Goal: Task Accomplishment & Management: Complete application form

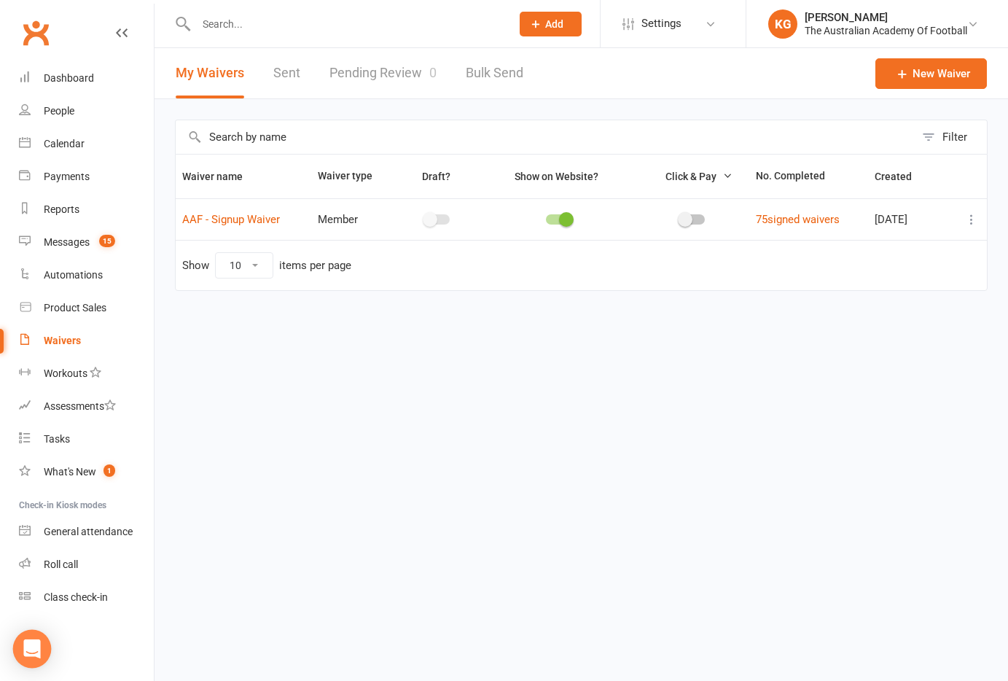
click at [29, 656] on div "Open Intercom Messenger" at bounding box center [32, 649] width 39 height 39
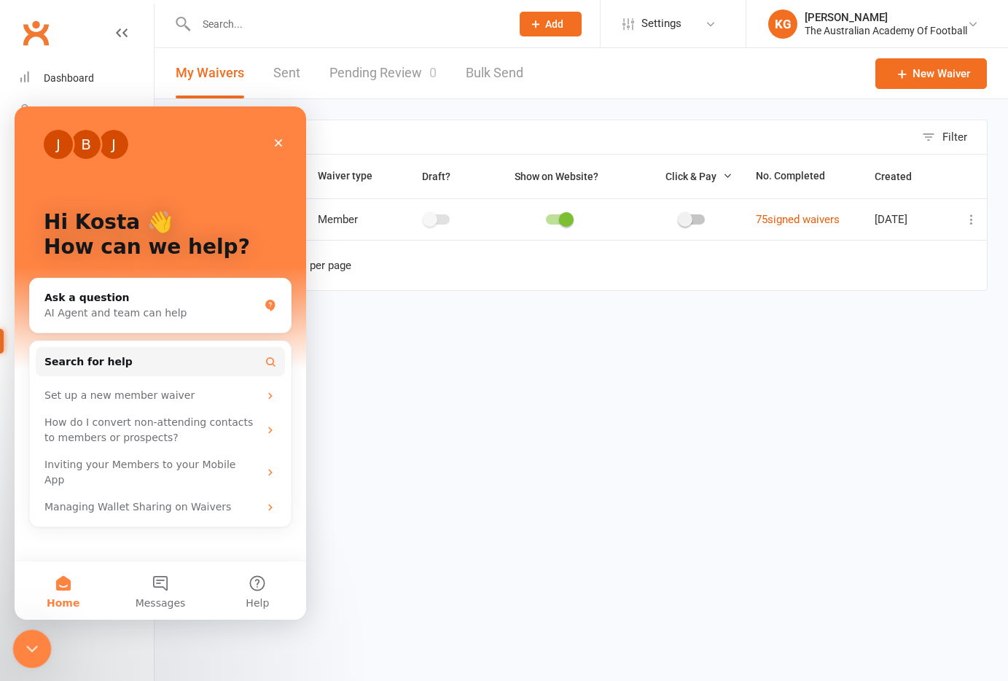
click at [35, 657] on div "Close Intercom Messenger" at bounding box center [29, 646] width 35 height 35
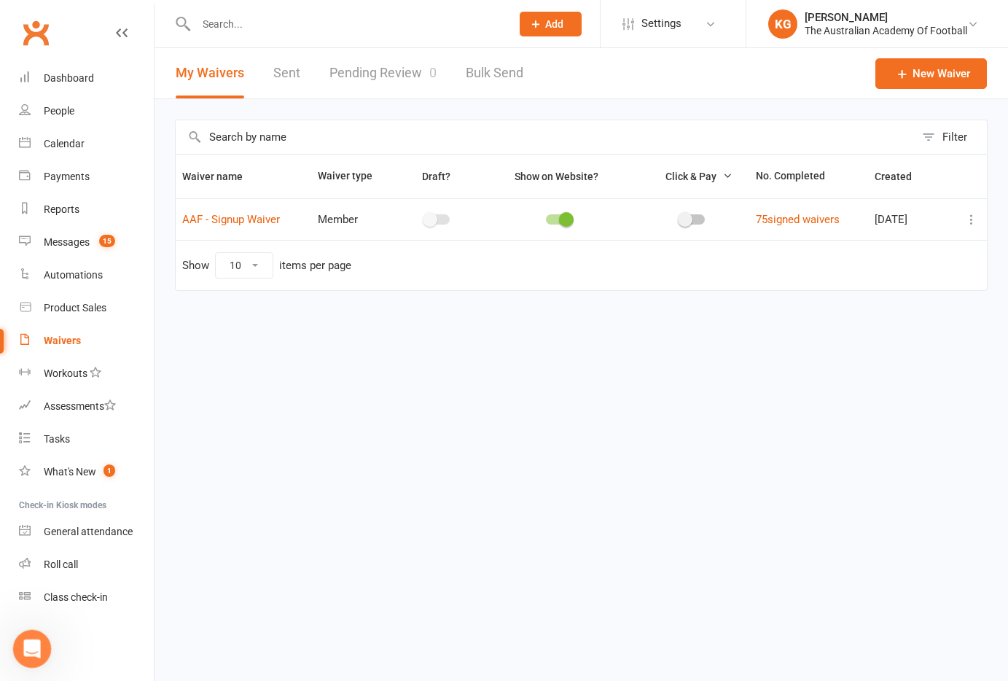
click at [34, 643] on icon "Open Intercom Messenger" at bounding box center [30, 647] width 24 height 24
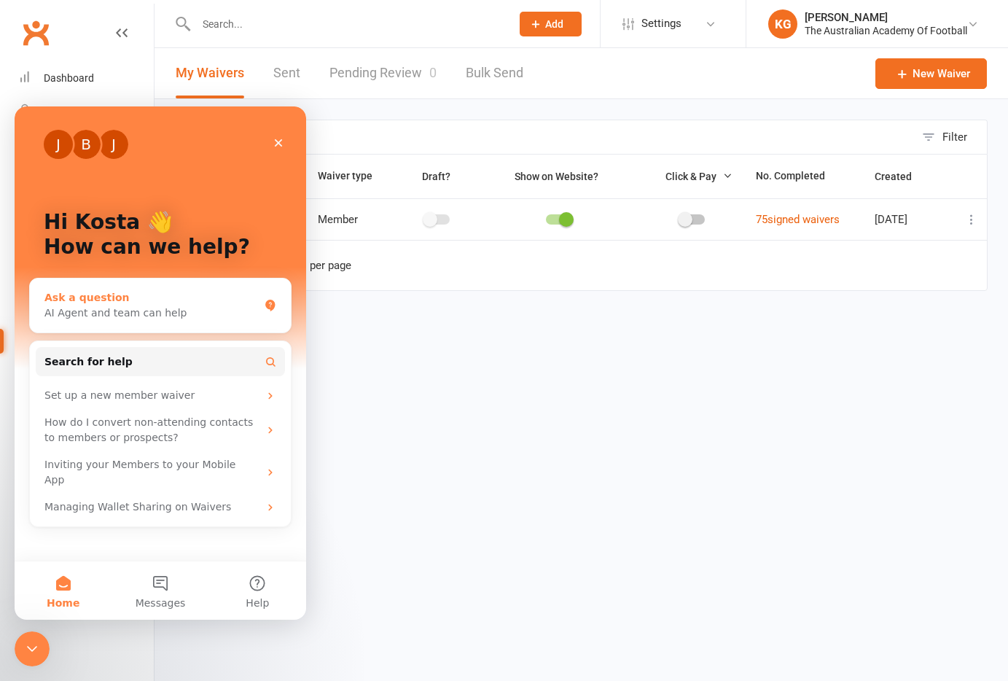
click at [188, 309] on div "AI Agent and team can help" at bounding box center [151, 312] width 214 height 15
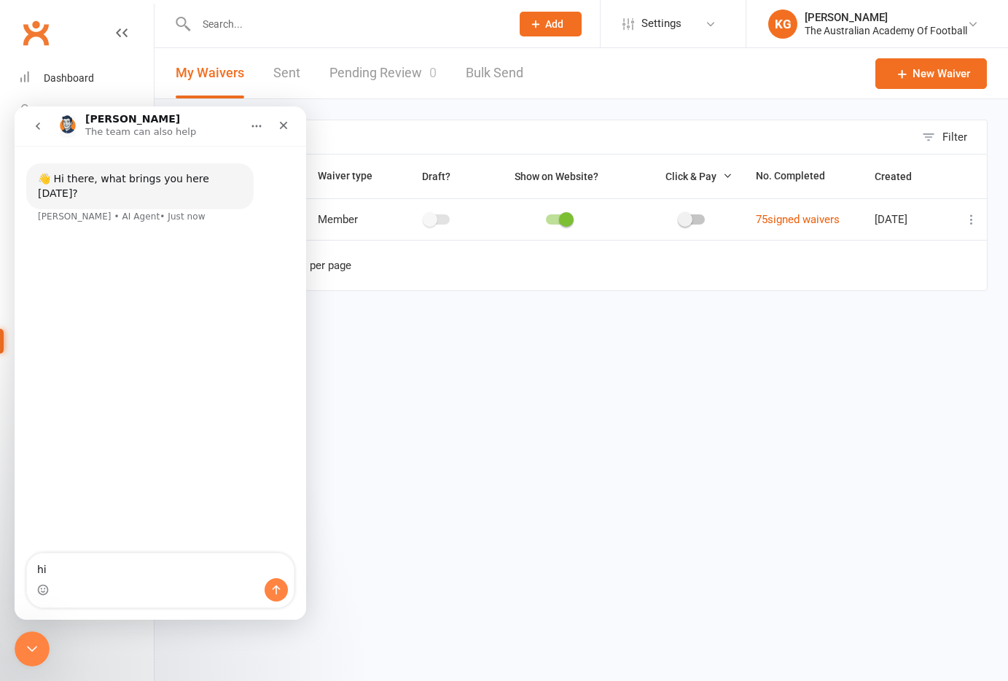
type textarea "hi"
click at [203, 24] on input "text" at bounding box center [346, 24] width 309 height 20
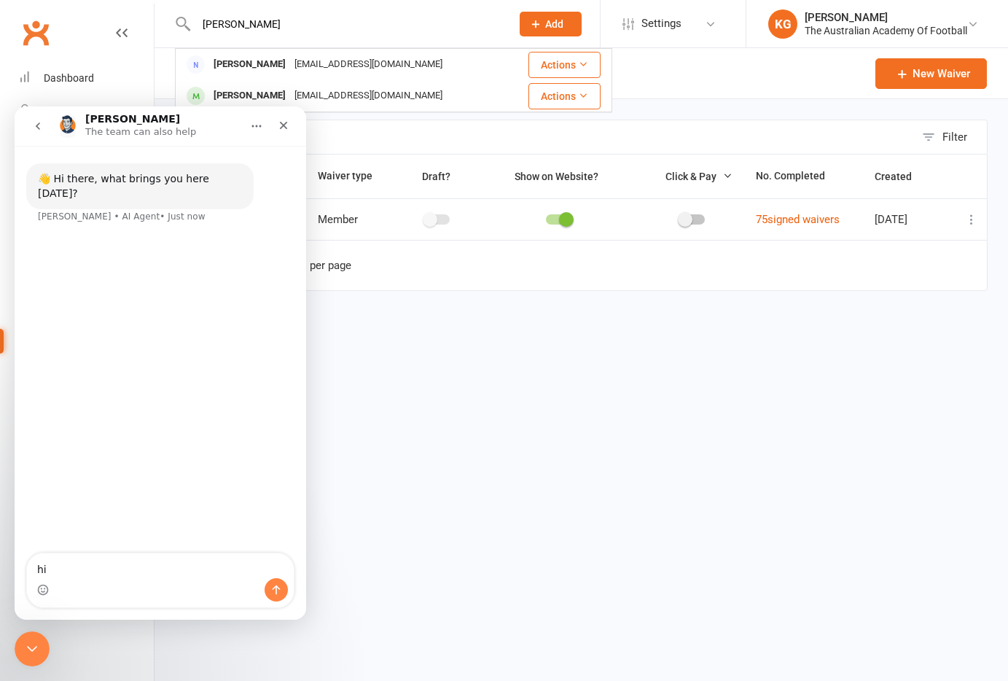
type input "[PERSON_NAME]"
click at [83, 566] on textarea "hi" at bounding box center [160, 565] width 267 height 25
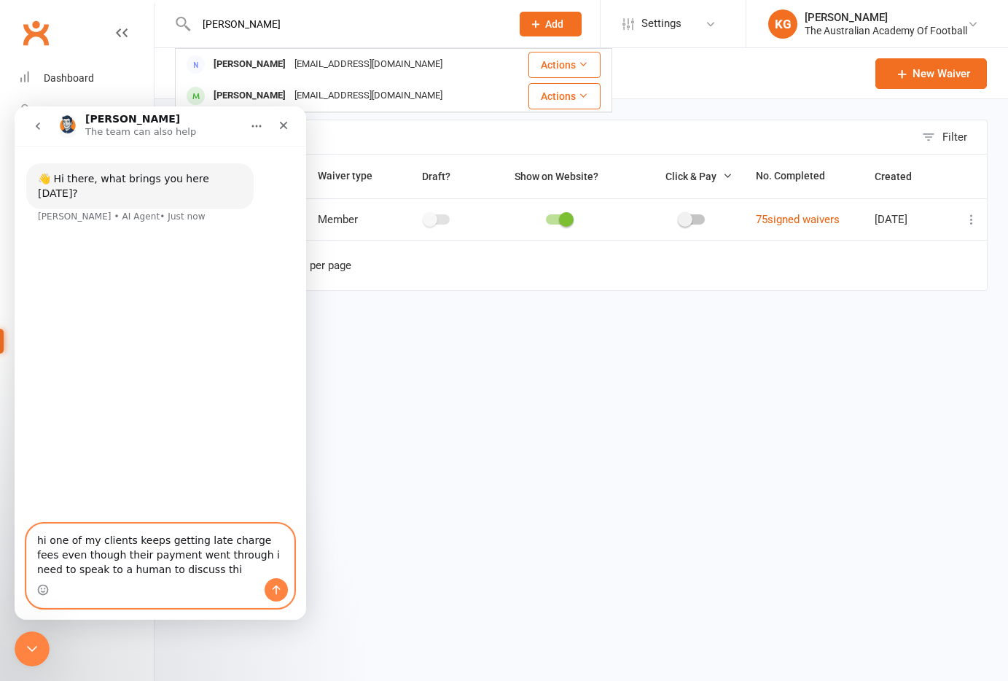
type textarea "hi one of my clients keeps getting late charge fees even though their payment w…"
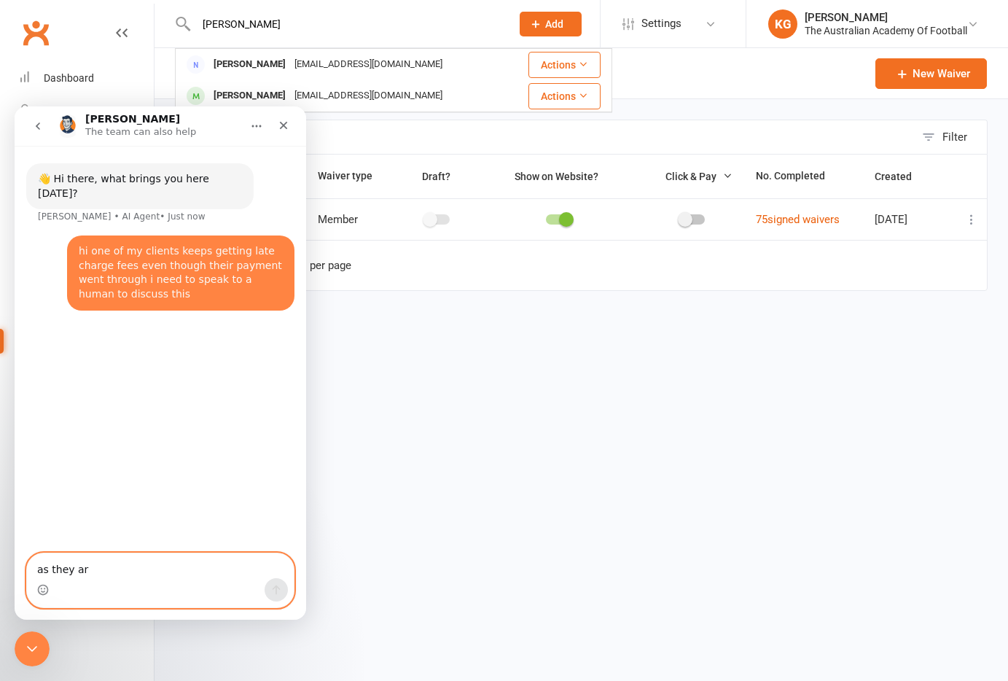
type textarea "as they are"
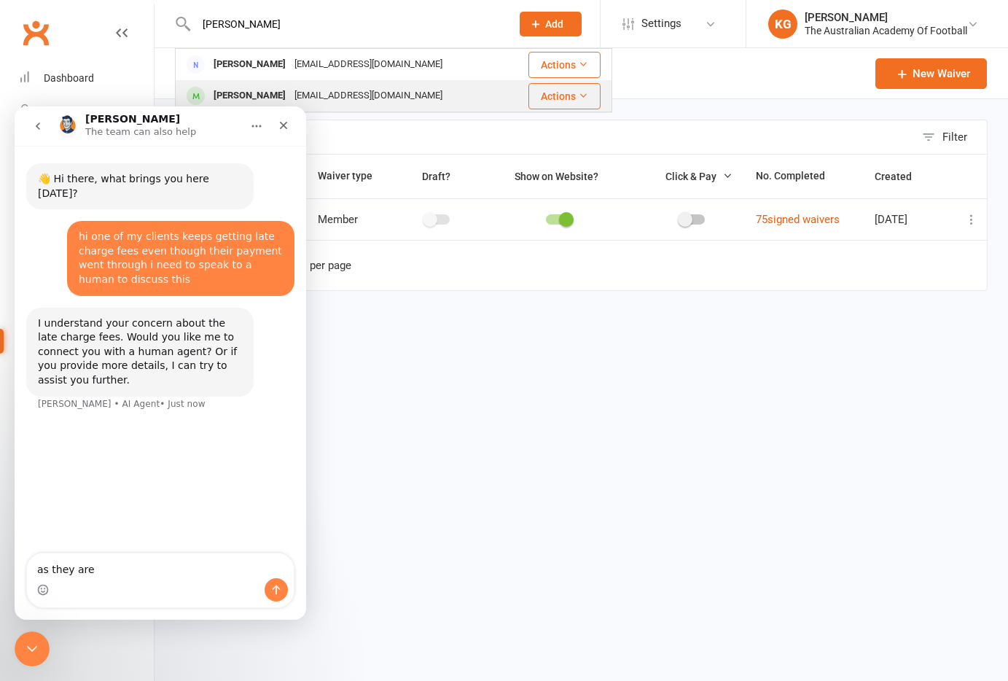
click at [333, 95] on div "[EMAIL_ADDRESS][DOMAIN_NAME]" at bounding box center [368, 95] width 157 height 21
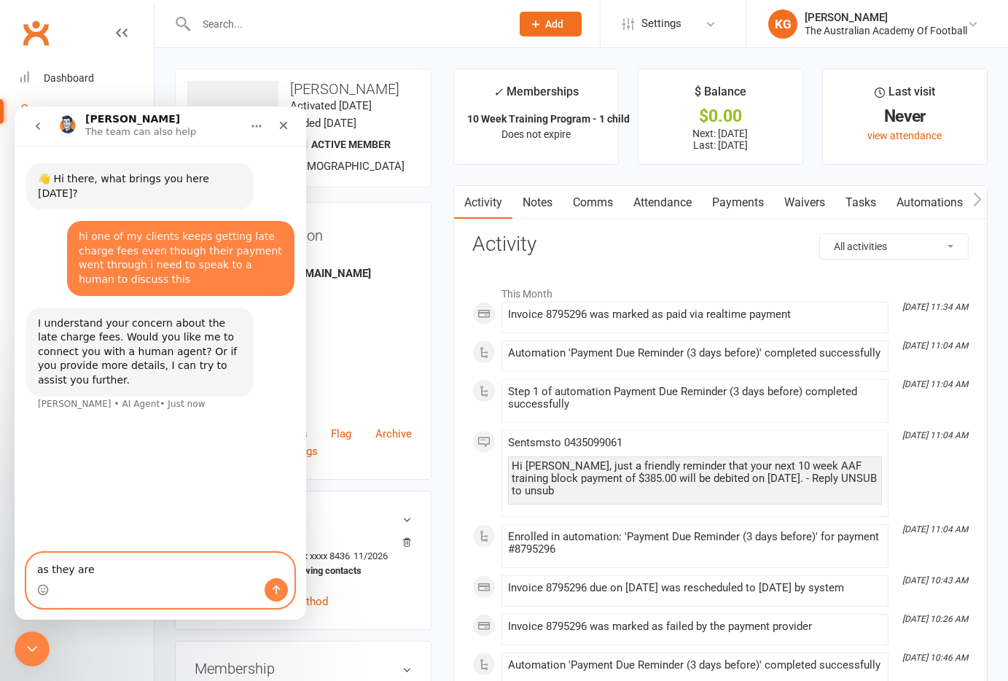
click at [133, 566] on textarea "as they are" at bounding box center [160, 565] width 267 height 25
type textarea "yes"
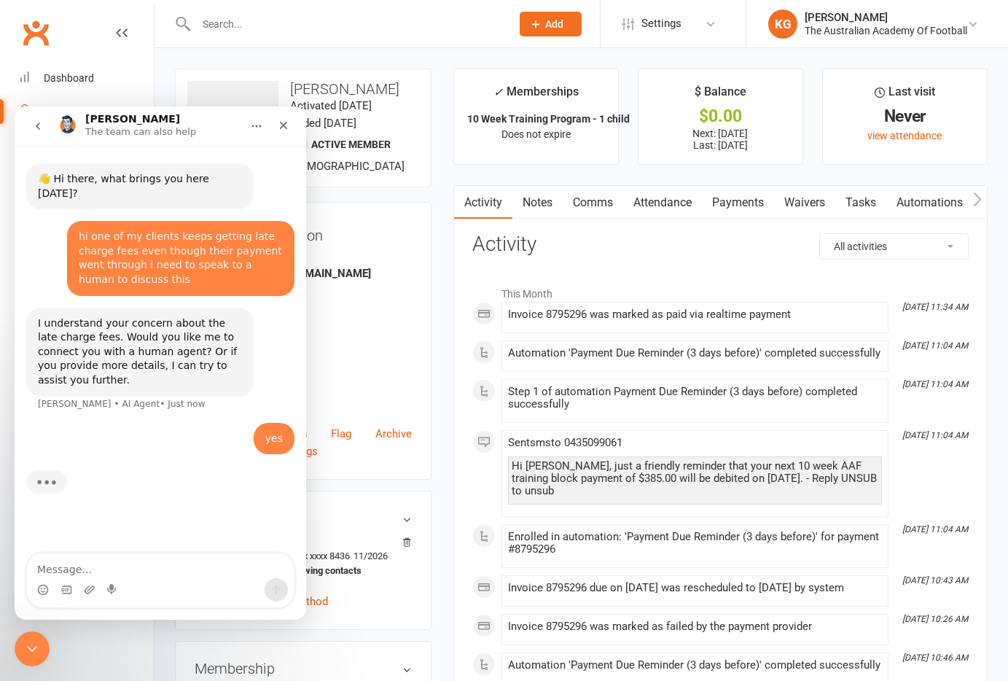
click at [743, 198] on link "Payments" at bounding box center [738, 203] width 72 height 34
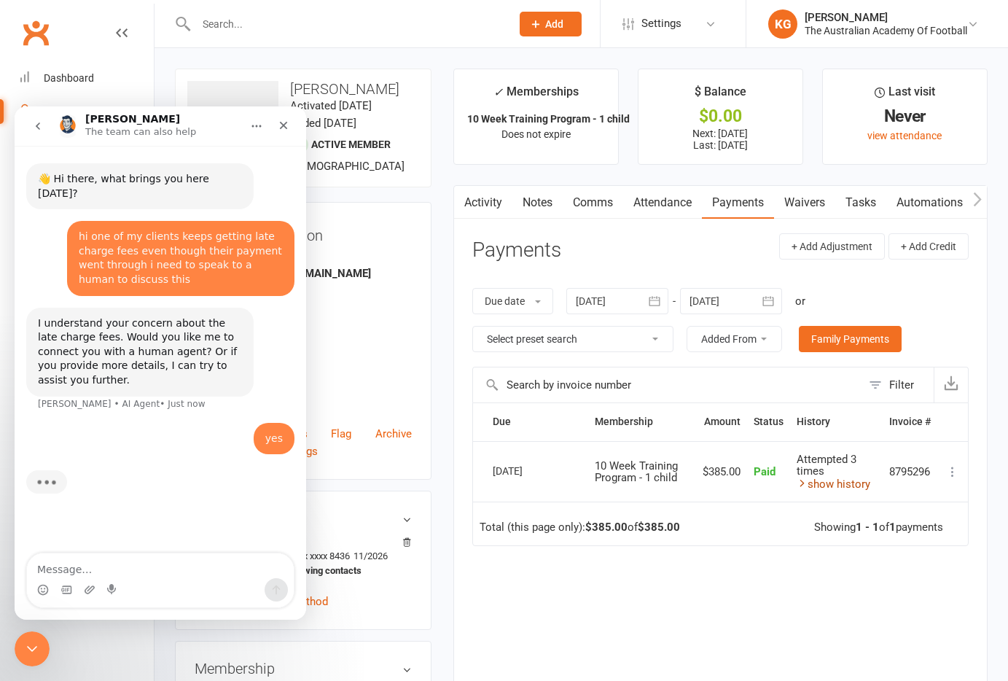
click at [823, 486] on link "show history" at bounding box center [834, 483] width 74 height 13
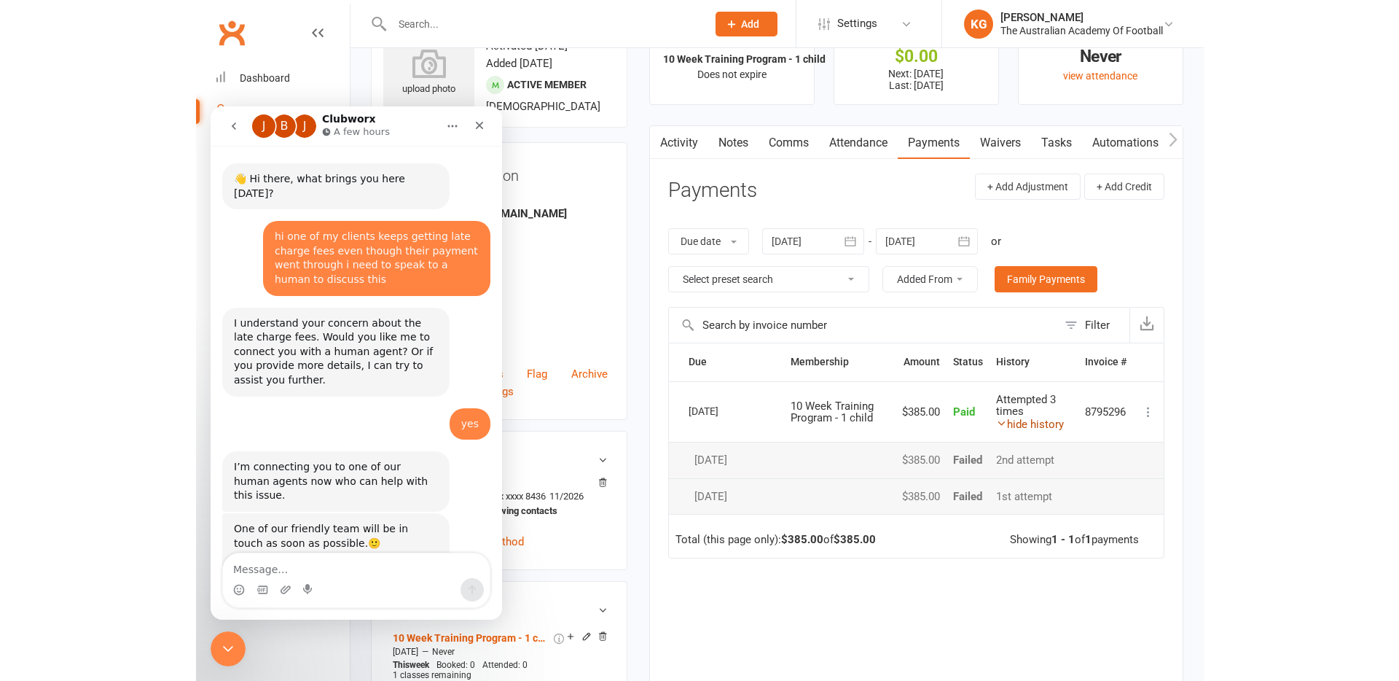
scroll to position [50, 0]
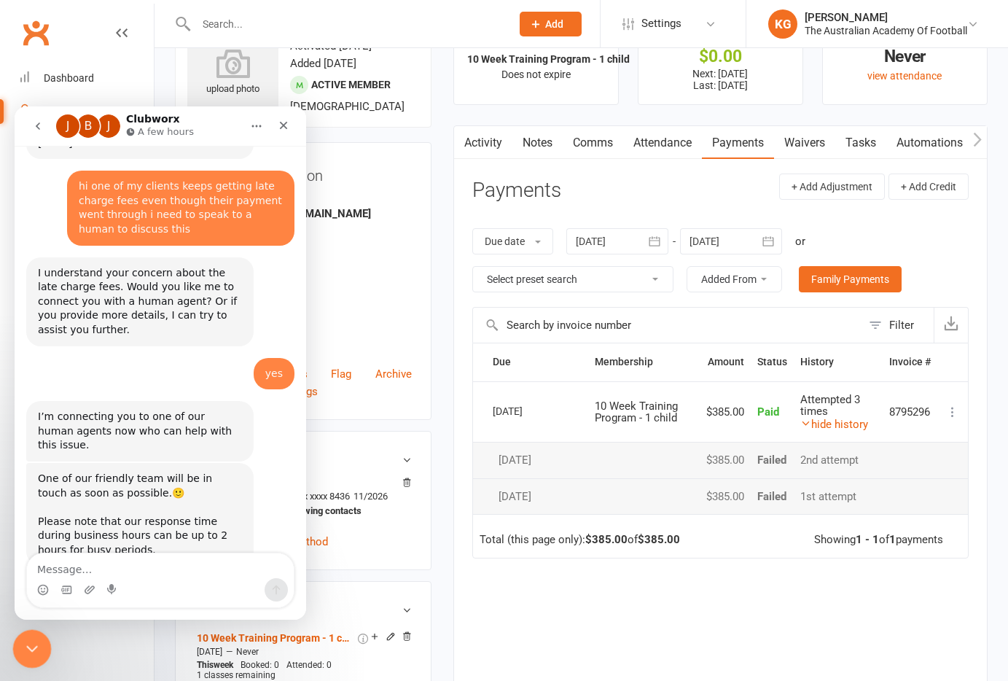
click at [31, 638] on icon "Close Intercom Messenger" at bounding box center [29, 646] width 17 height 17
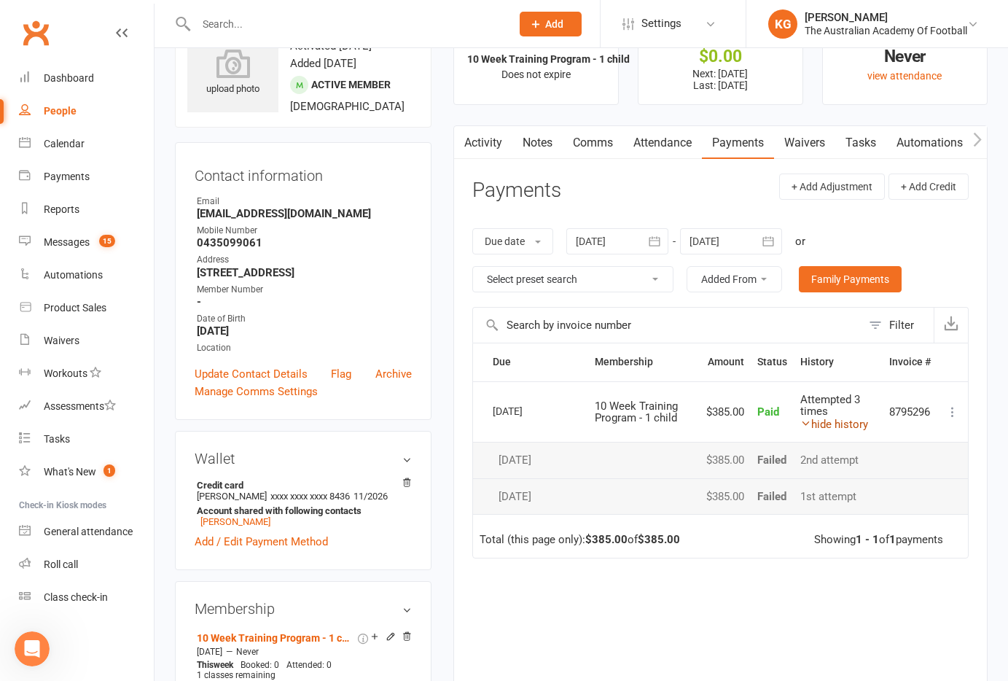
click at [820, 425] on link "hide history" at bounding box center [834, 424] width 68 height 13
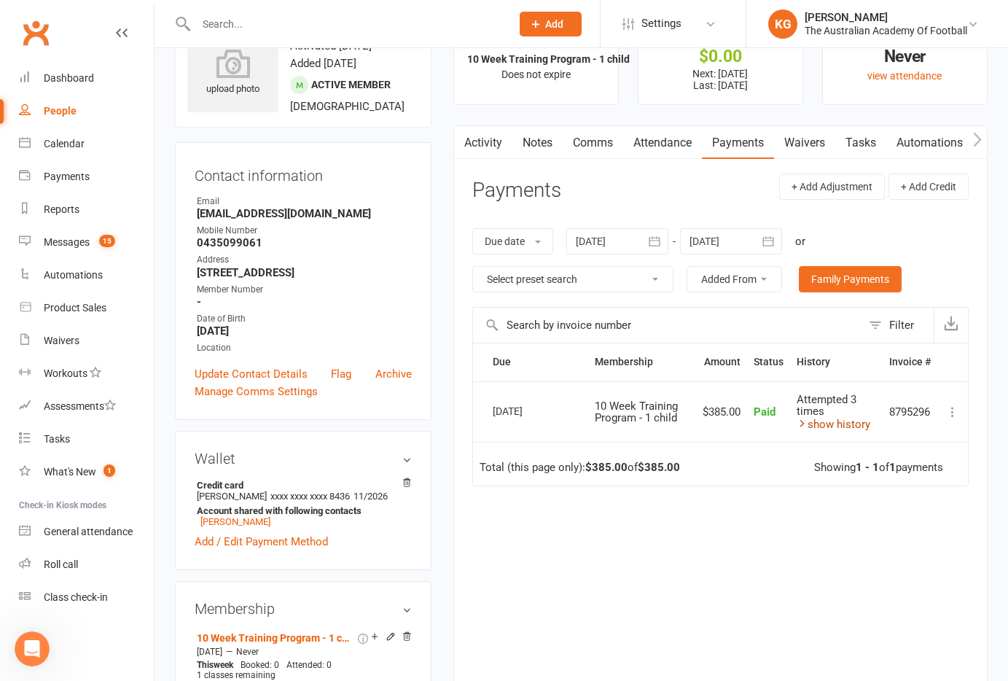
click at [820, 425] on link "show history" at bounding box center [834, 424] width 74 height 13
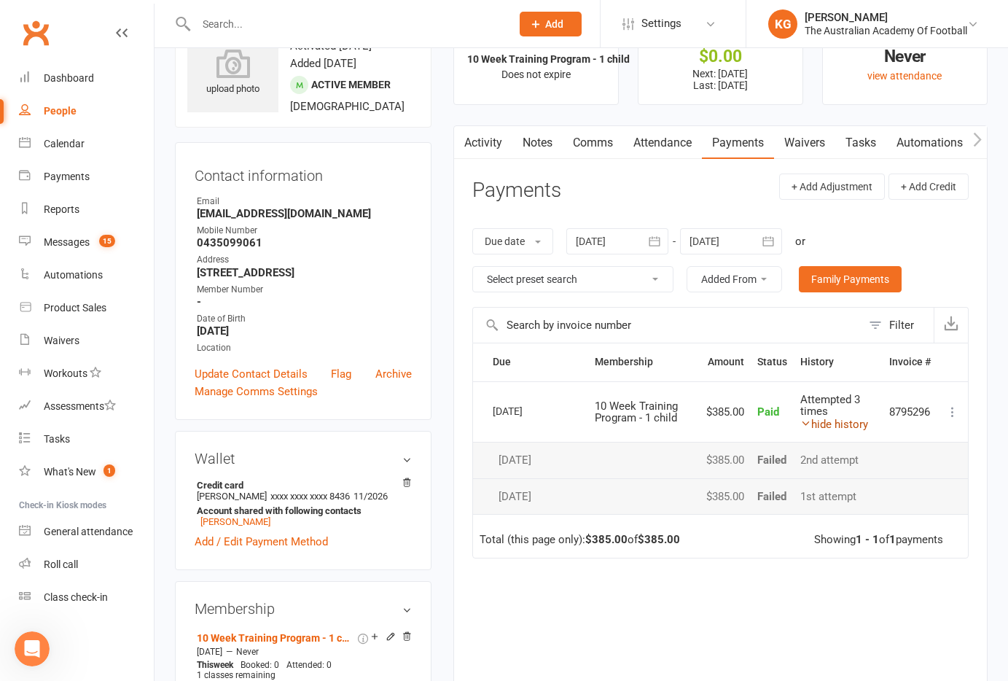
click at [831, 426] on link "hide history" at bounding box center [834, 424] width 68 height 13
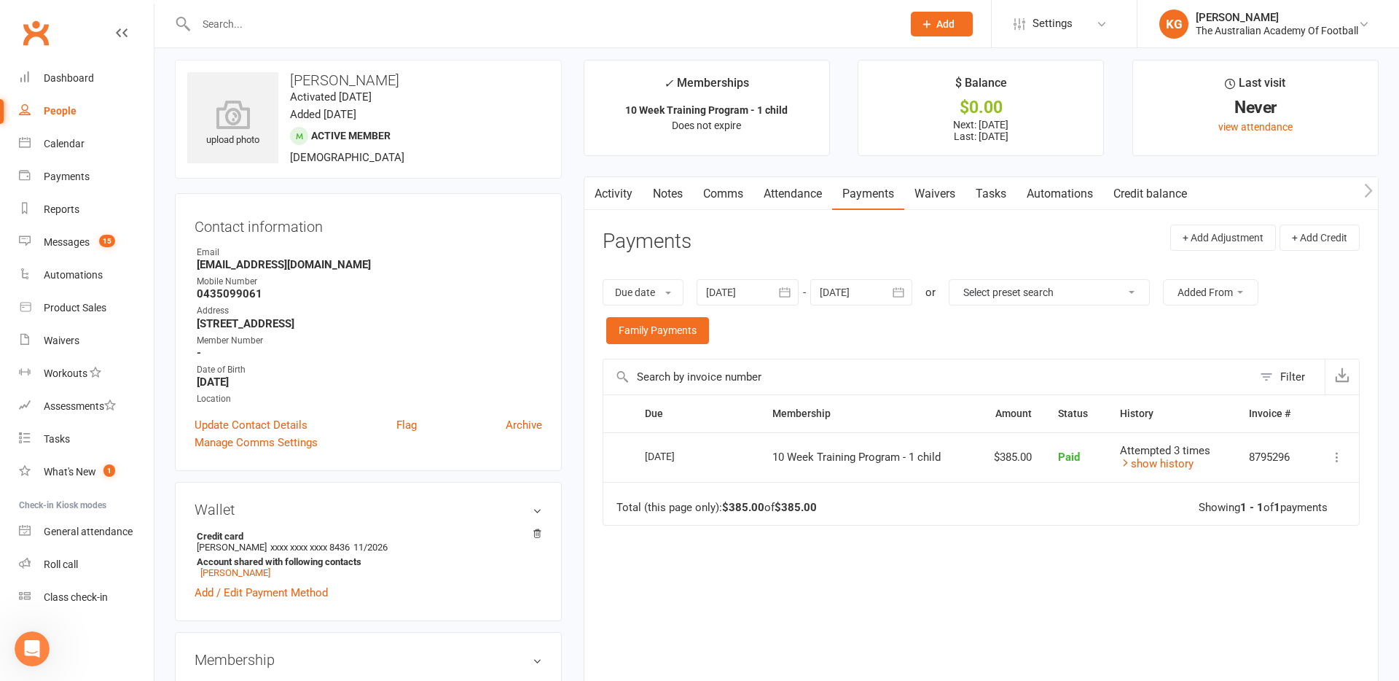
scroll to position [0, 0]
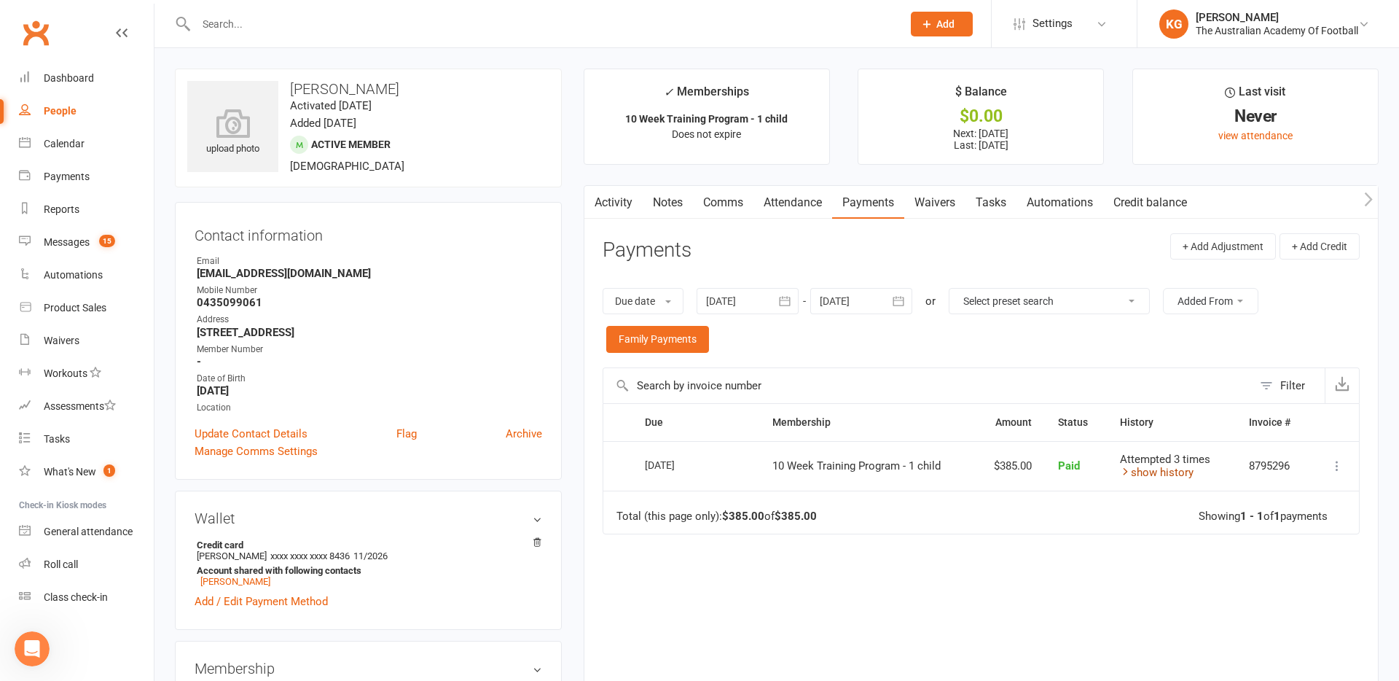
click at [1007, 474] on link "show history" at bounding box center [1157, 472] width 74 height 13
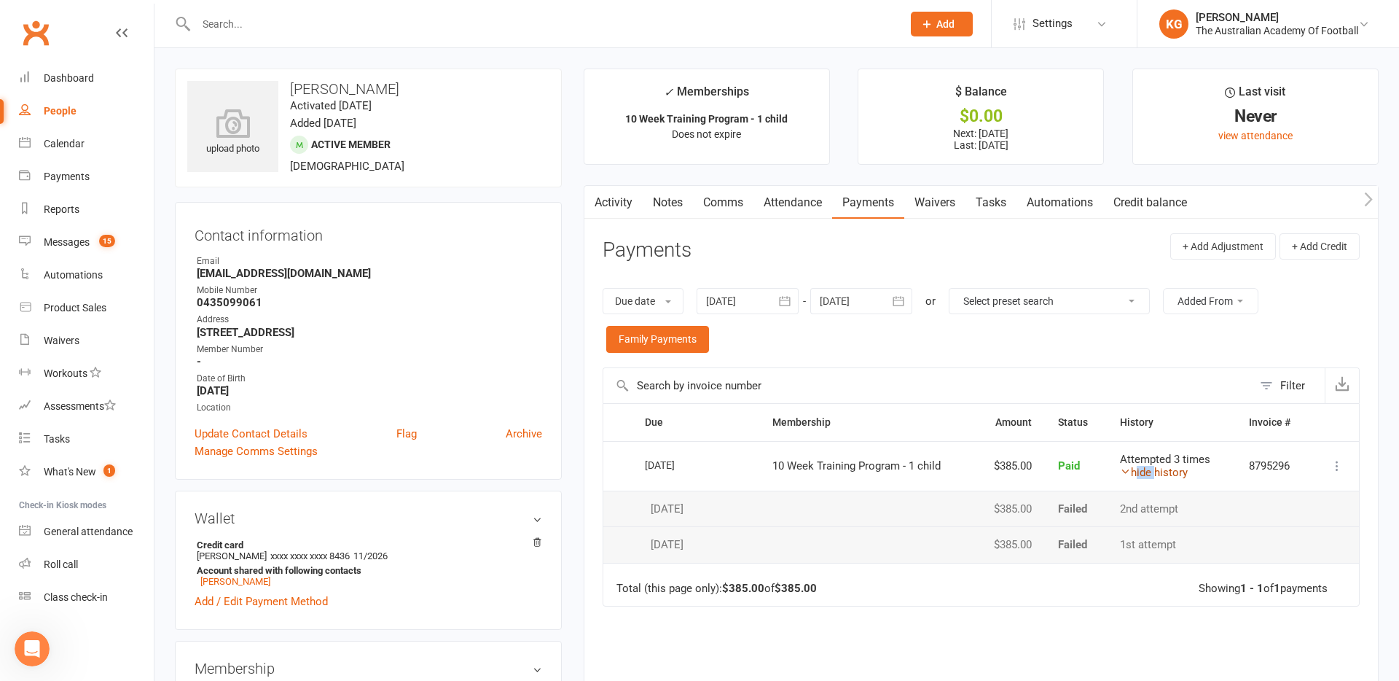
click at [1007, 474] on link "hide history" at bounding box center [1154, 472] width 68 height 13
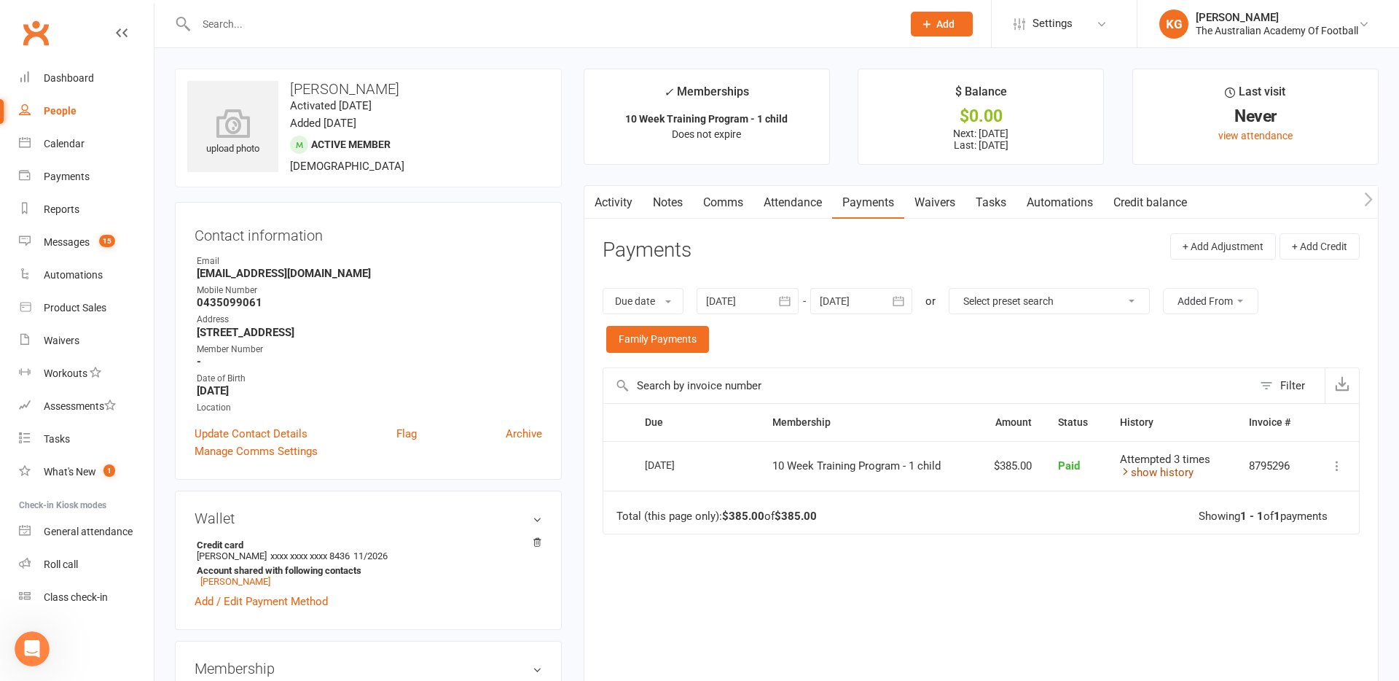
click at [1007, 474] on link "show history" at bounding box center [1157, 472] width 74 height 13
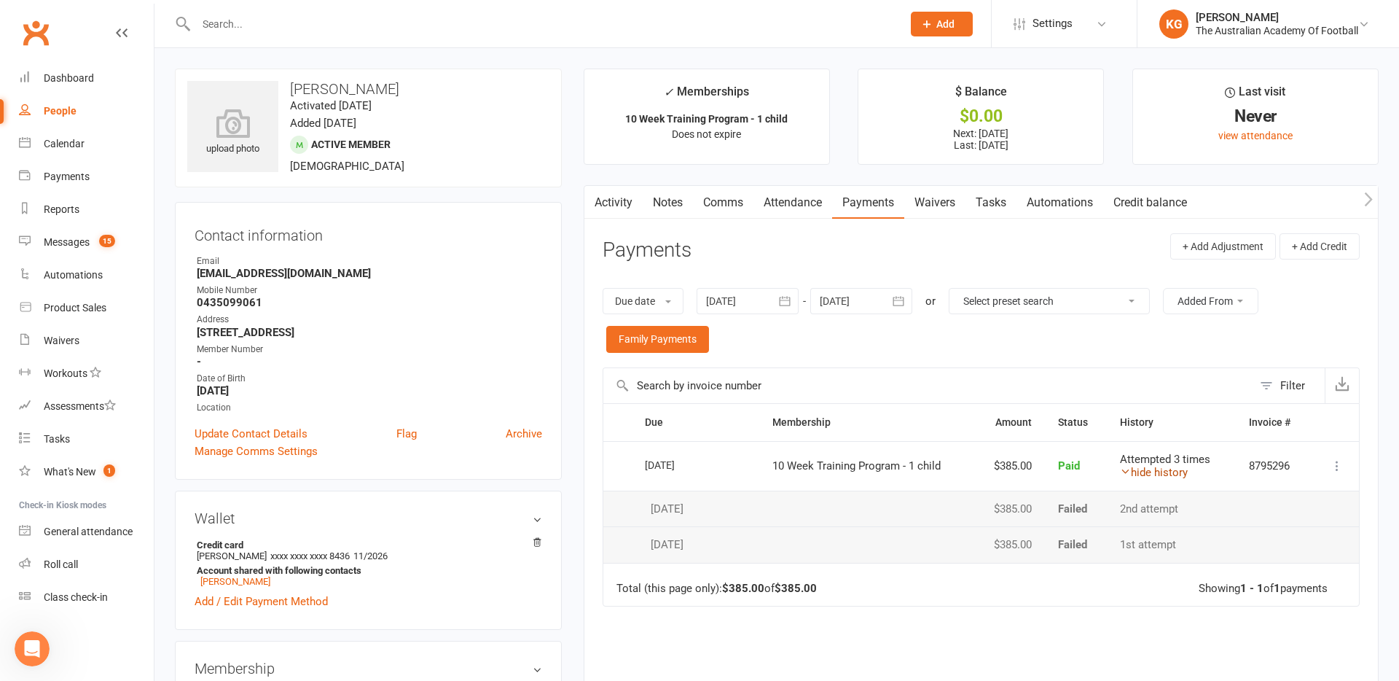
click at [1007, 474] on link "hide history" at bounding box center [1154, 472] width 68 height 13
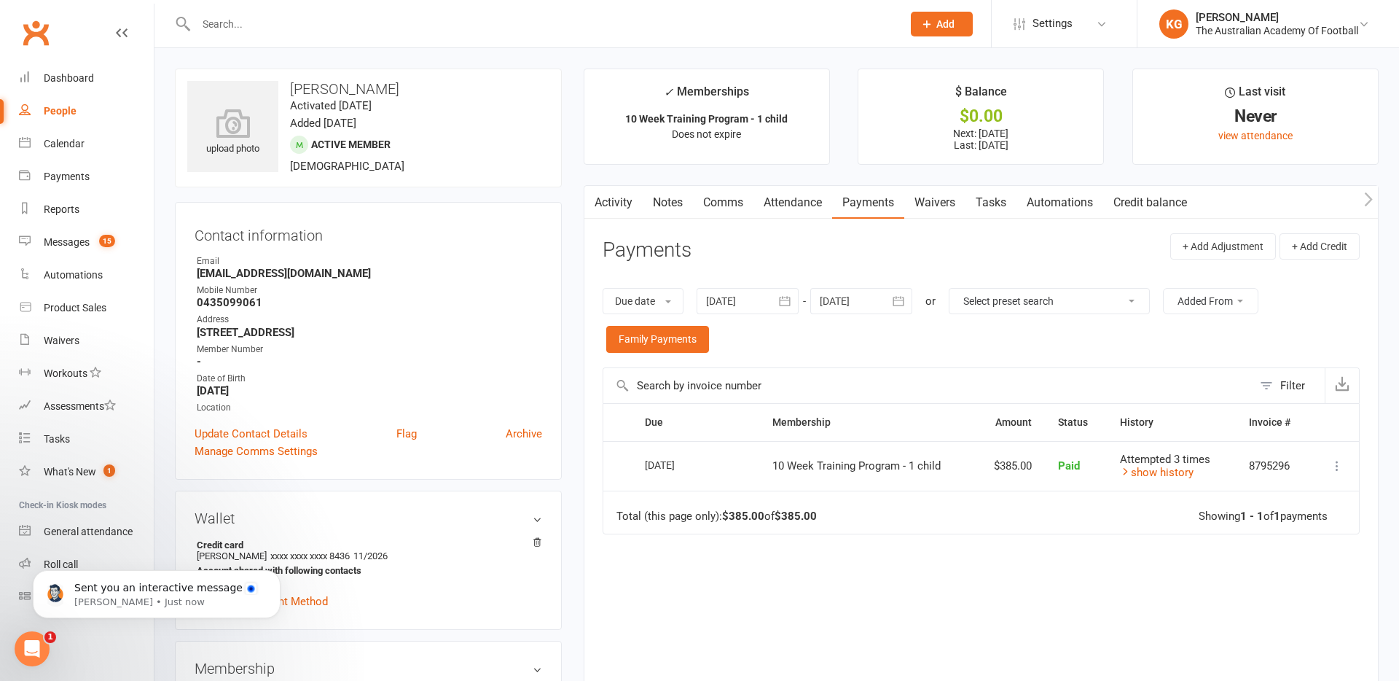
scroll to position [468, 0]
click at [1007, 469] on link "show history" at bounding box center [1157, 472] width 74 height 13
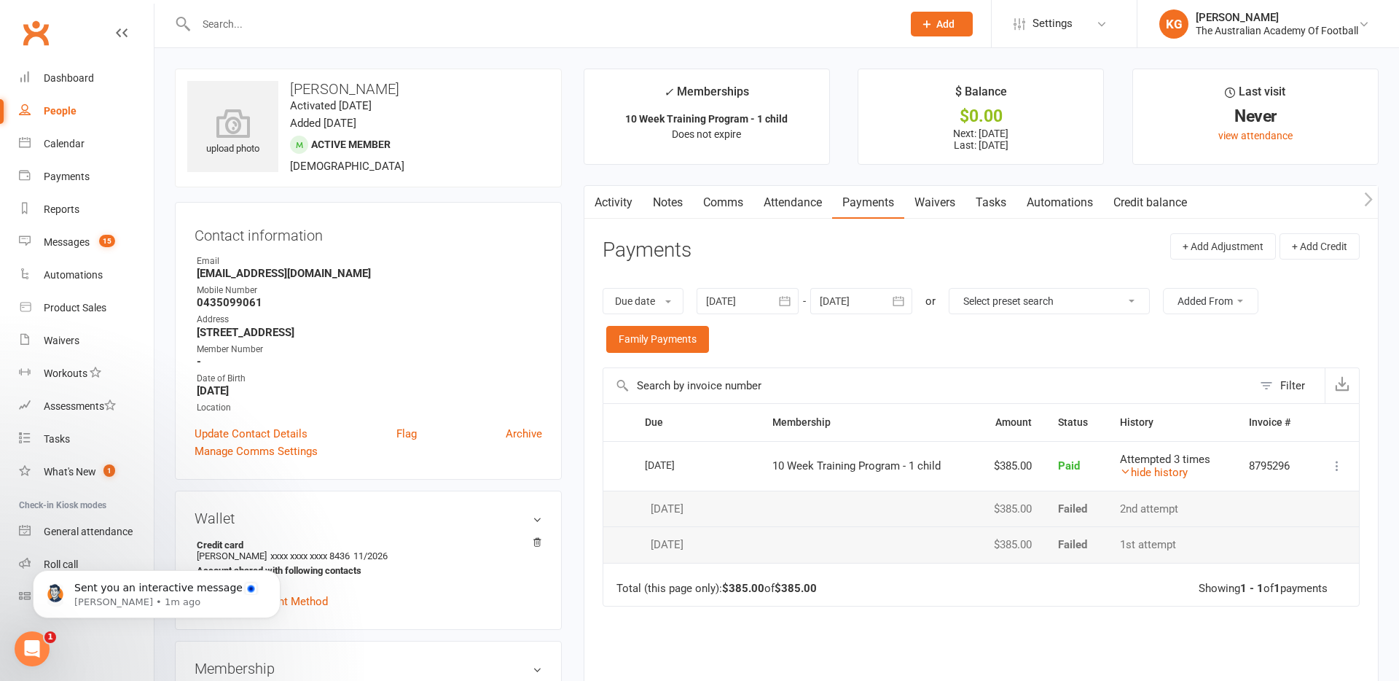
click at [1007, 464] on icon at bounding box center [1337, 465] width 15 height 15
click at [1007, 520] on link "More Info" at bounding box center [1273, 523] width 144 height 29
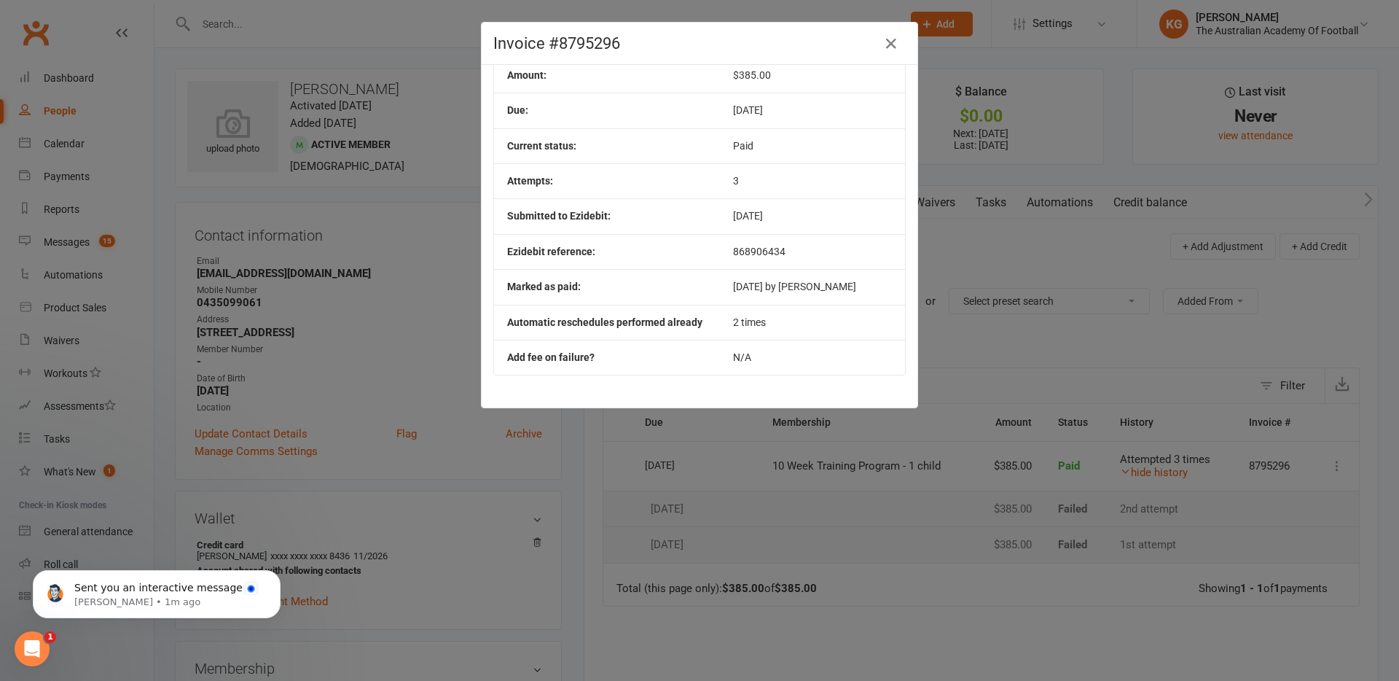
scroll to position [0, 0]
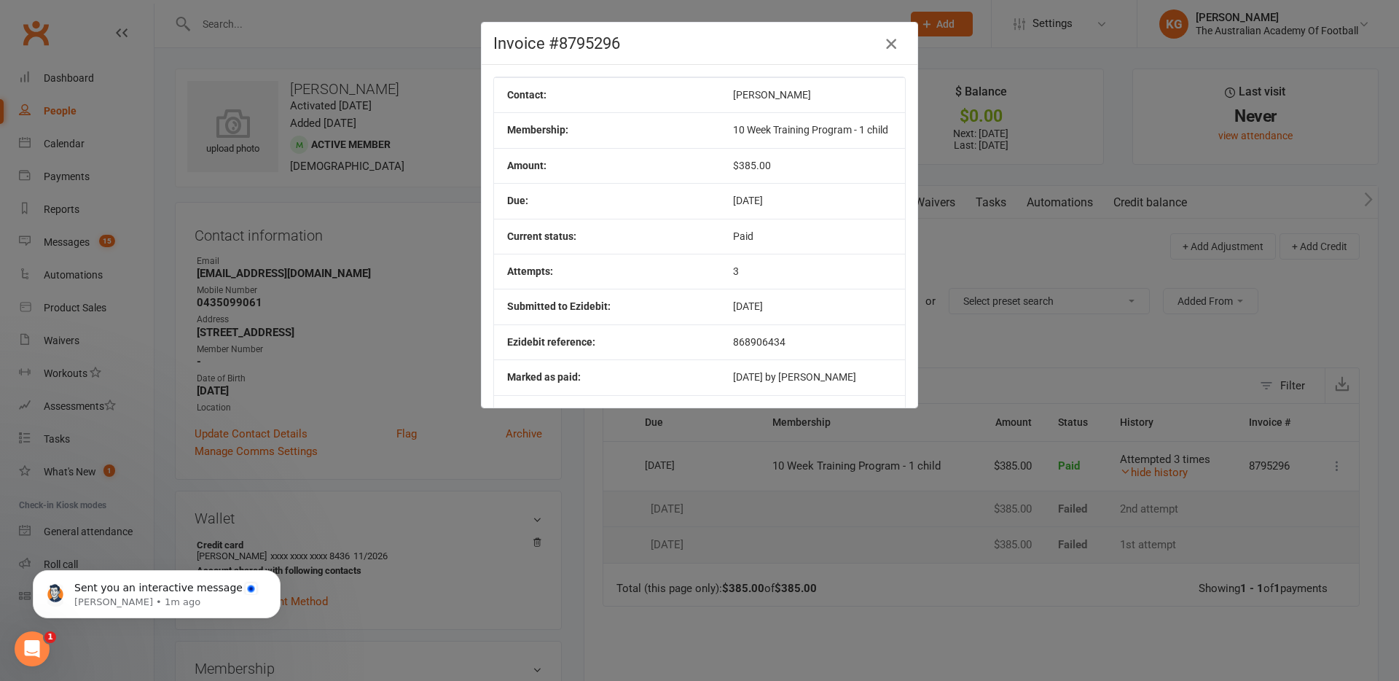
click at [894, 40] on icon "button" at bounding box center [891, 43] width 17 height 17
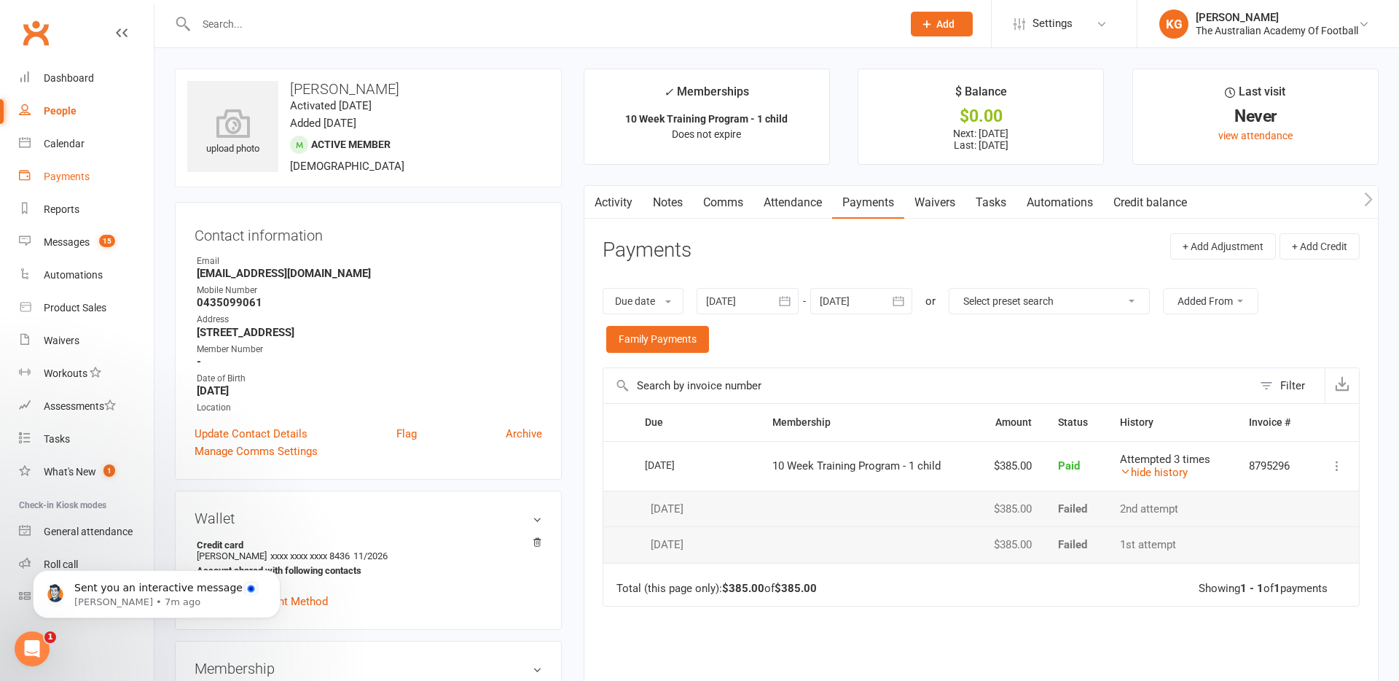
click at [69, 171] on div "Payments" at bounding box center [67, 177] width 46 height 12
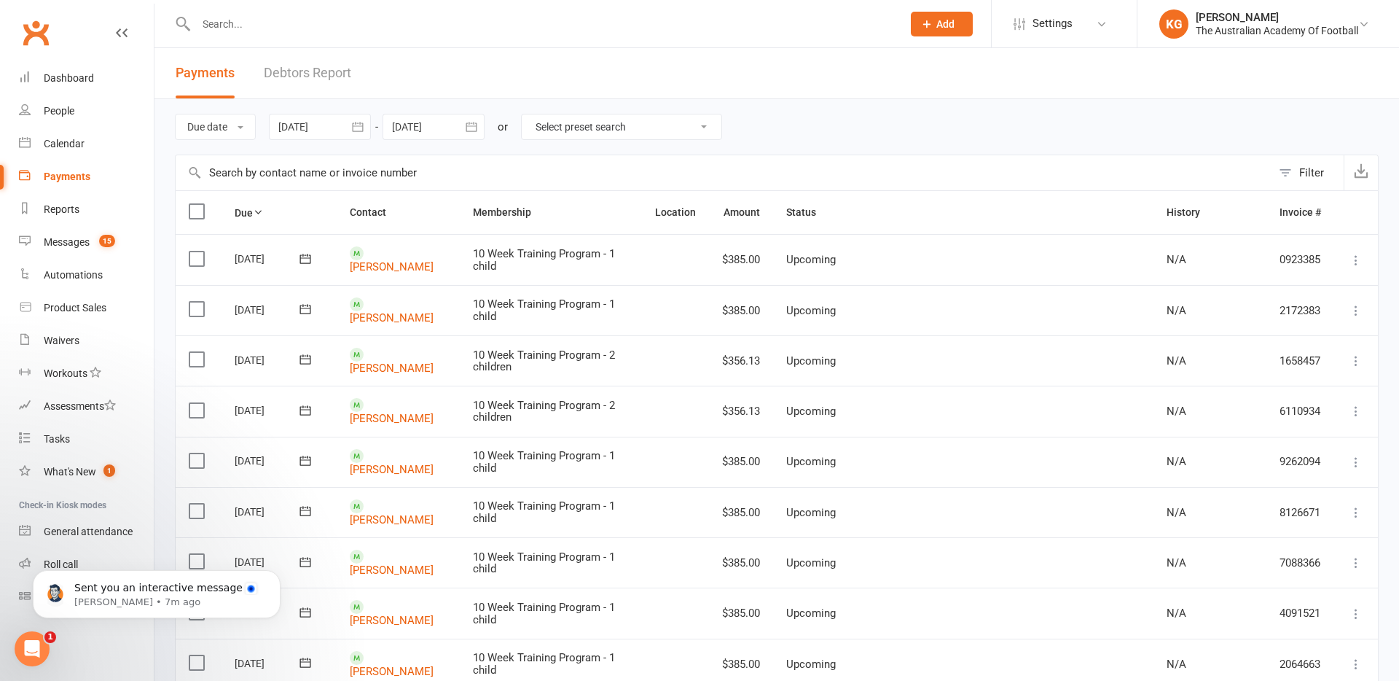
click at [330, 123] on div at bounding box center [320, 127] width 102 height 26
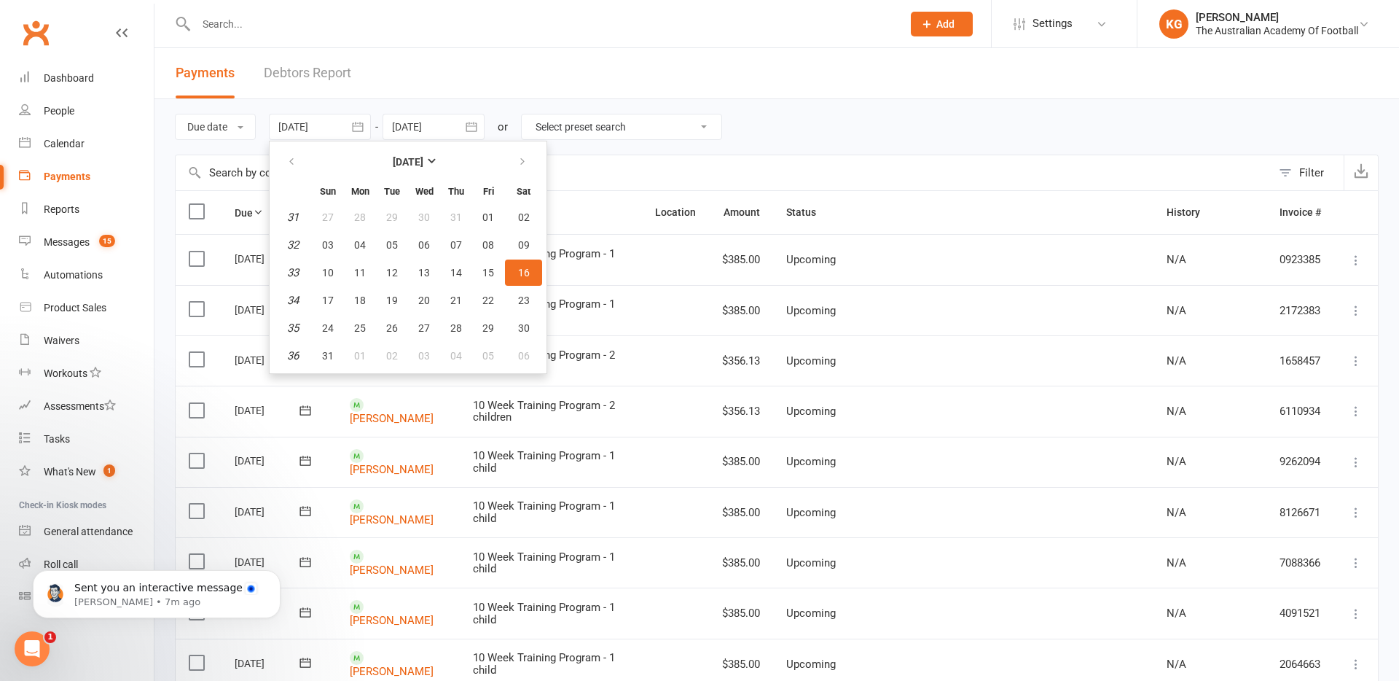
click at [584, 50] on header "Payments Debtors Report" at bounding box center [777, 73] width 1245 height 51
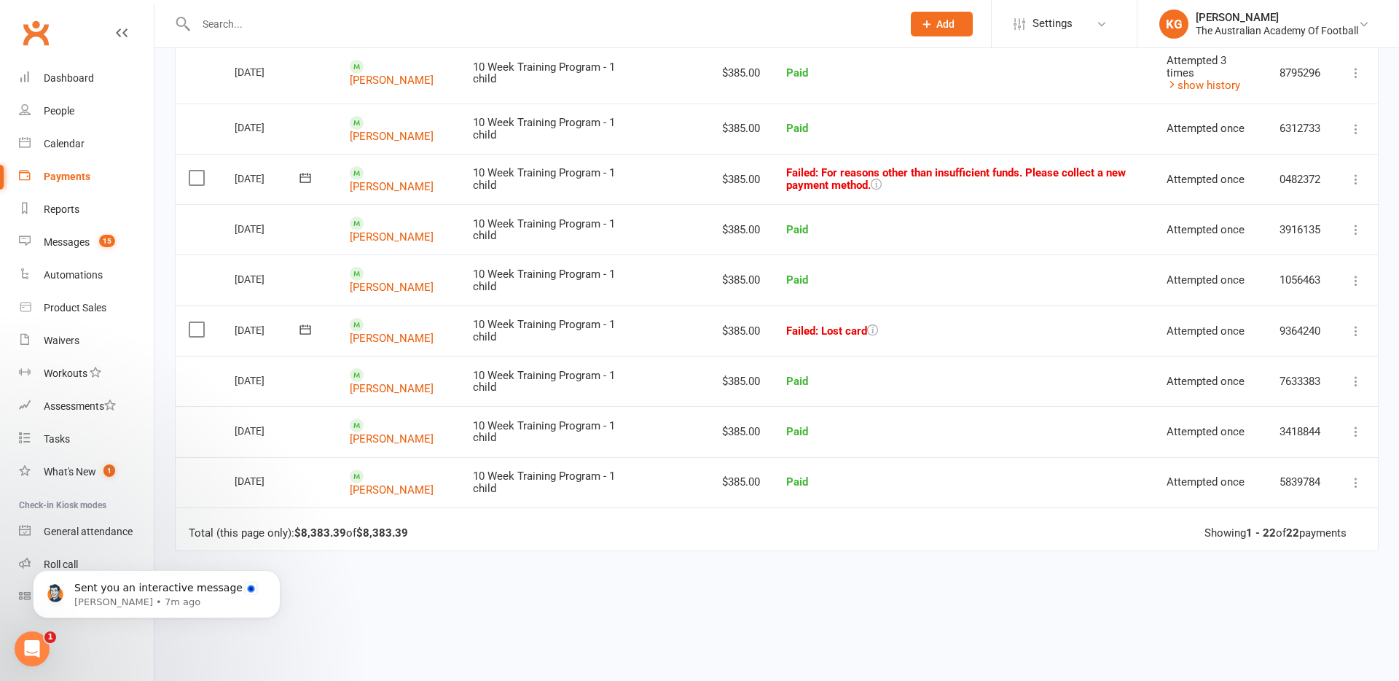
scroll to position [846, 0]
click at [405, 333] on link "[PERSON_NAME]" at bounding box center [392, 339] width 84 height 13
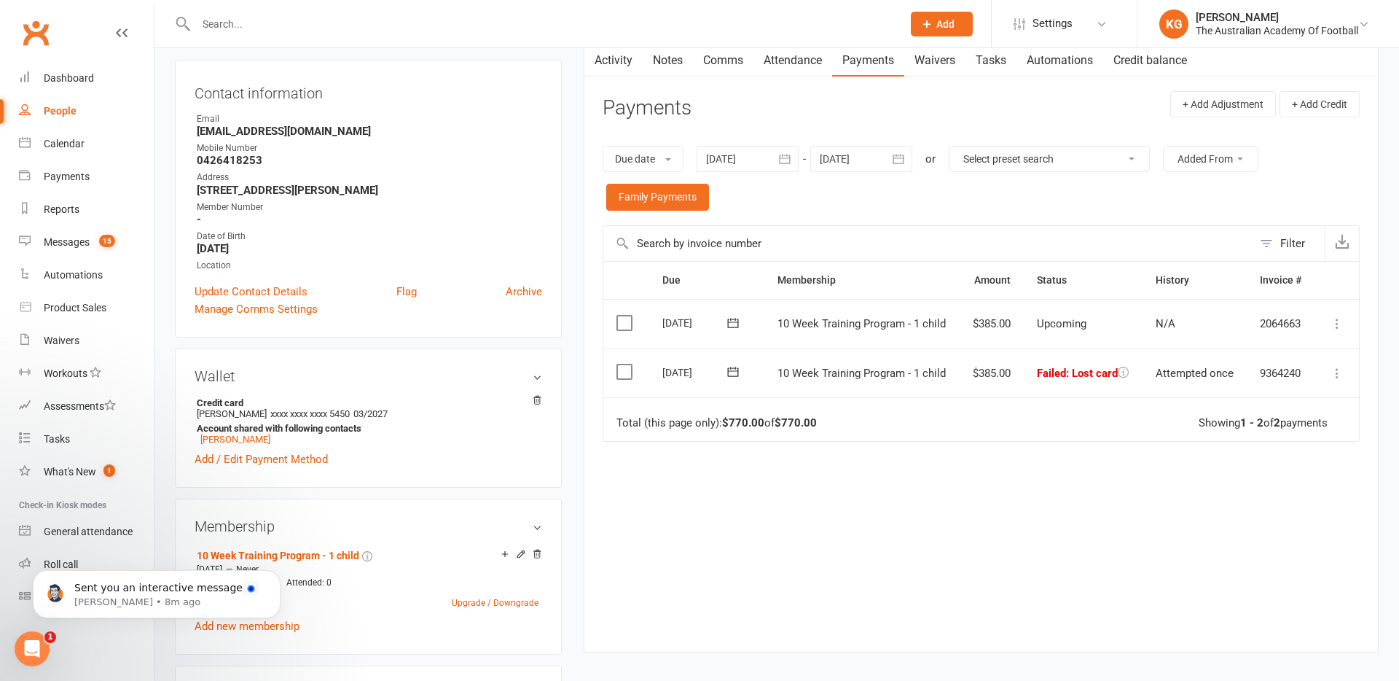
scroll to position [141, 0]
click at [57, 171] on div "Payments" at bounding box center [67, 177] width 46 height 12
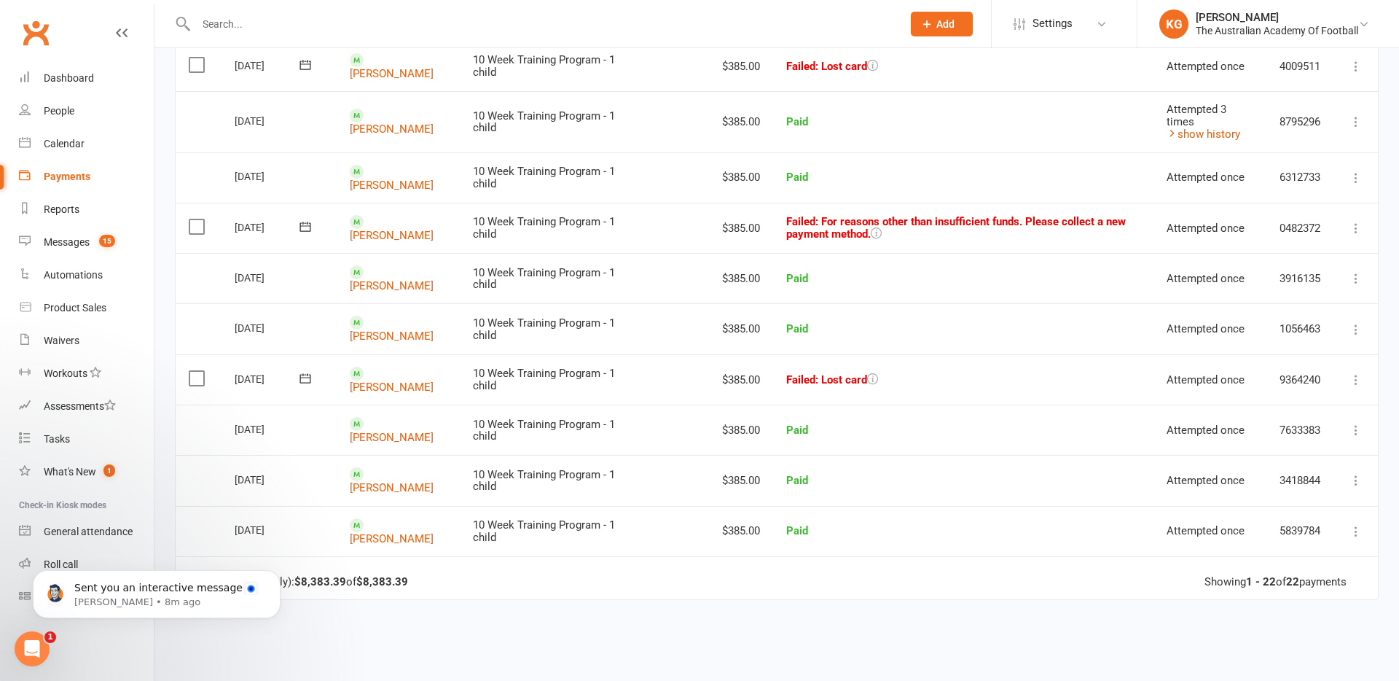
scroll to position [784, 0]
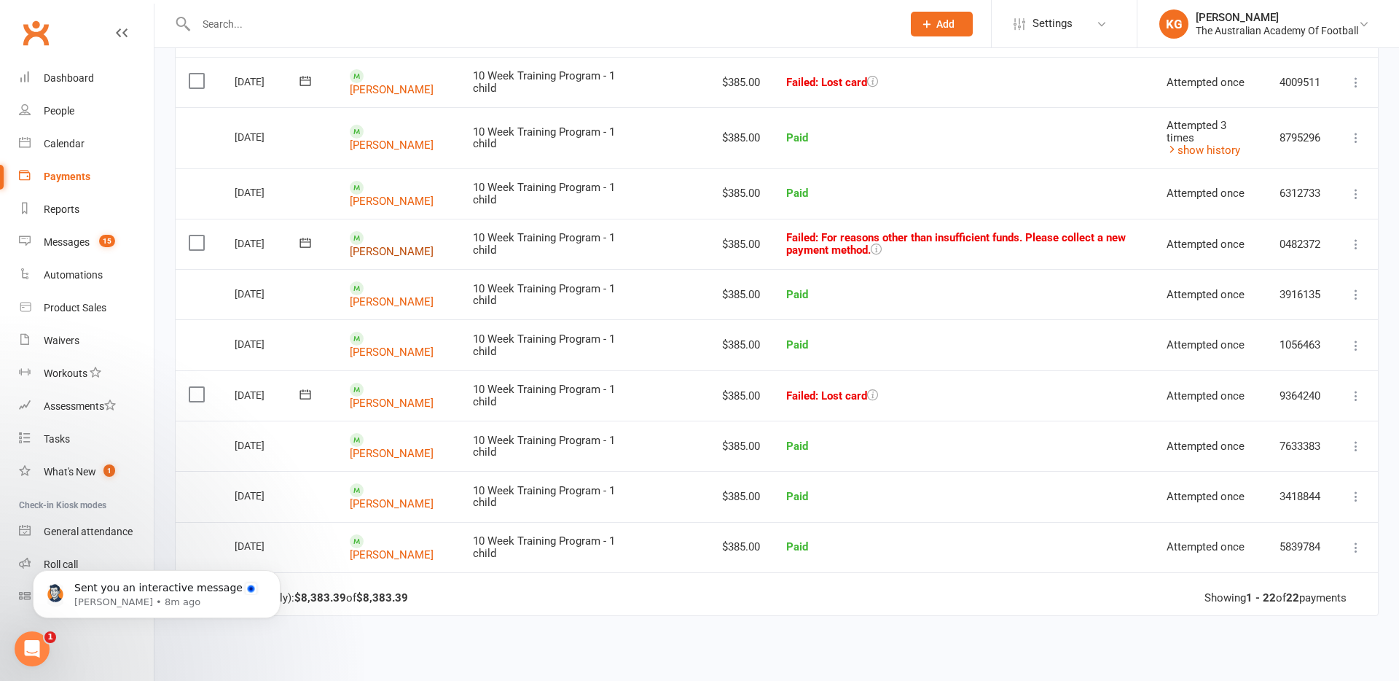
click at [402, 245] on link "[PERSON_NAME]" at bounding box center [392, 251] width 84 height 13
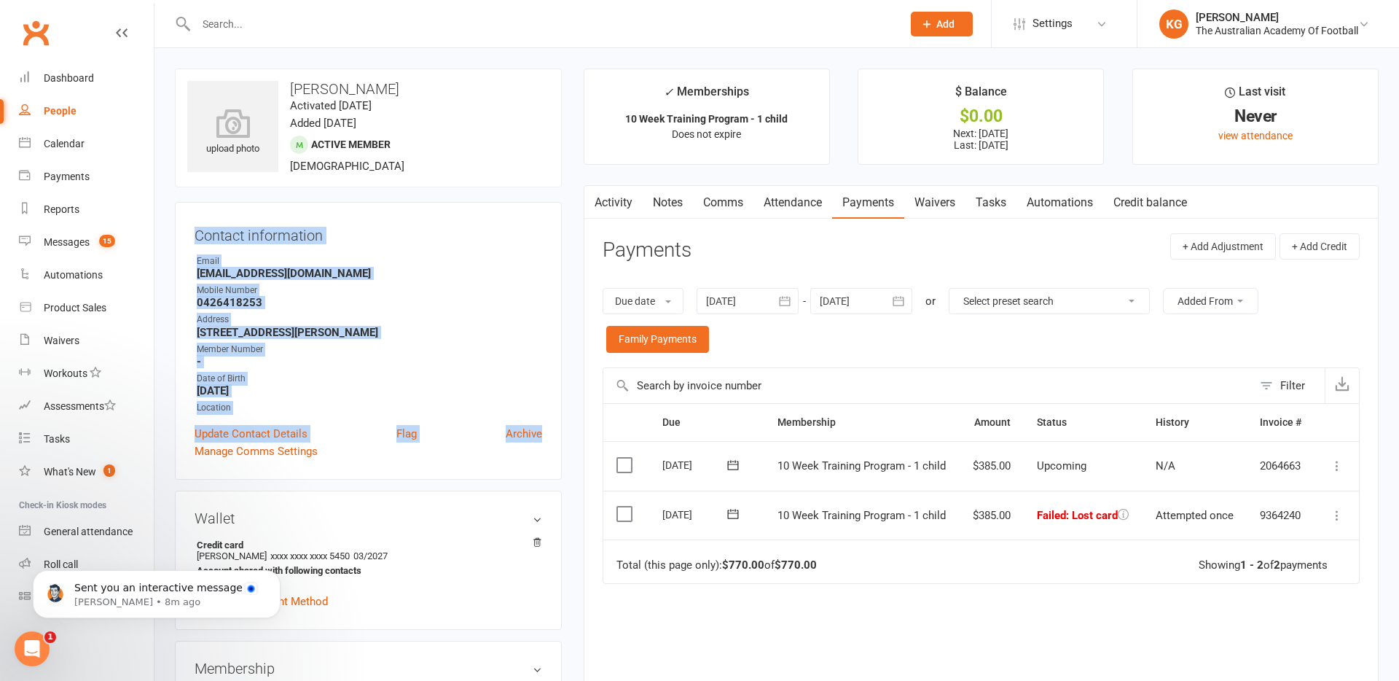
drag, startPoint x: 194, startPoint y: 235, endPoint x: 562, endPoint y: 433, distance: 418.1
click at [566, 436] on div "upload photo [PERSON_NAME] Activated [DATE] Added [DATE] Active member [DEMOGRA…" at bounding box center [368, 646] width 409 height 1155
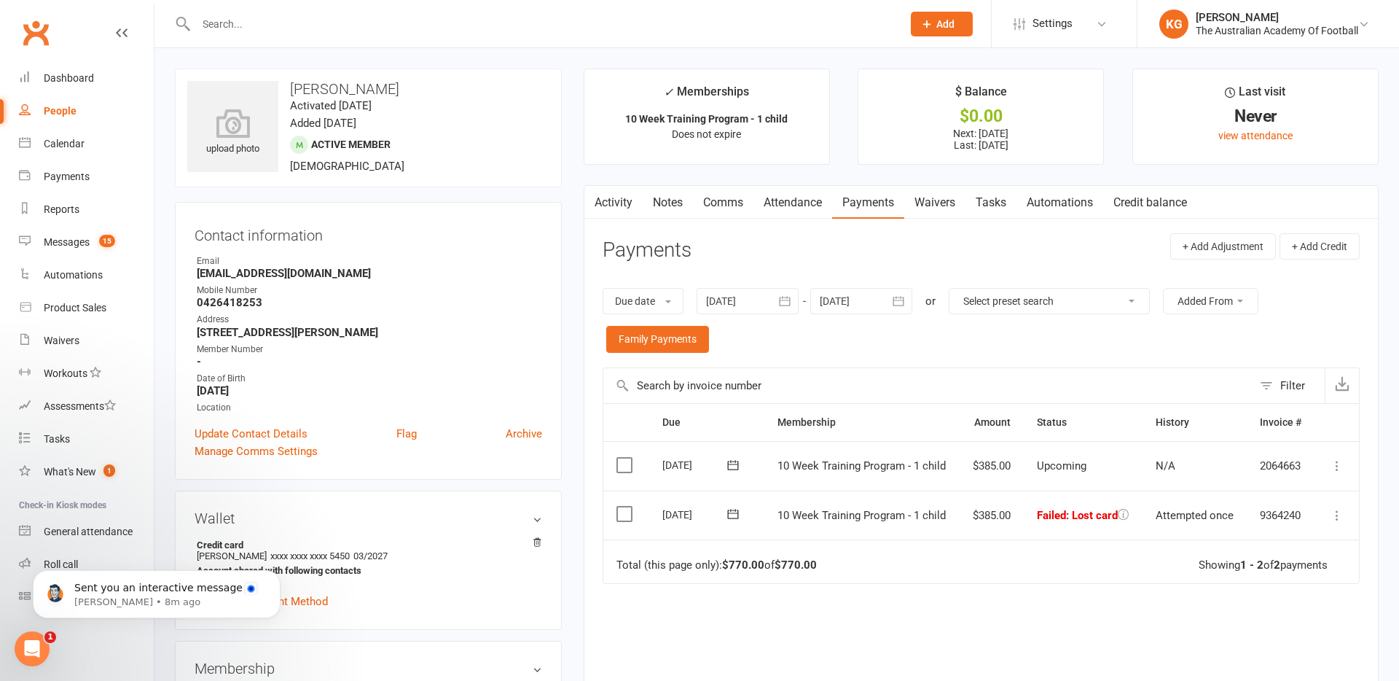
click at [434, 461] on div "Contact information Owner Email [EMAIL_ADDRESS][DOMAIN_NAME] Mobile Number [PHO…" at bounding box center [368, 341] width 387 height 278
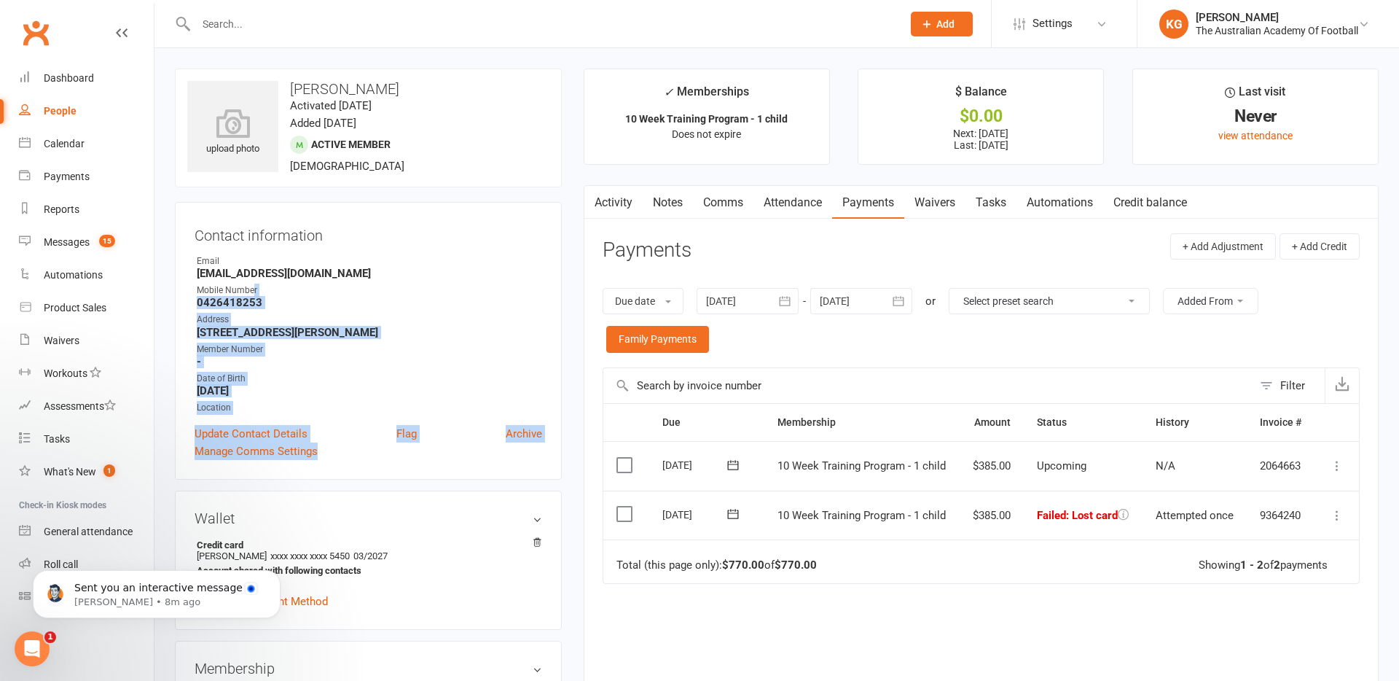
drag, startPoint x: 548, startPoint y: 472, endPoint x: 252, endPoint y: 273, distance: 356.6
click at [252, 273] on div "Contact information Owner Email [EMAIL_ADDRESS][DOMAIN_NAME] Mobile Number [PHO…" at bounding box center [368, 341] width 387 height 278
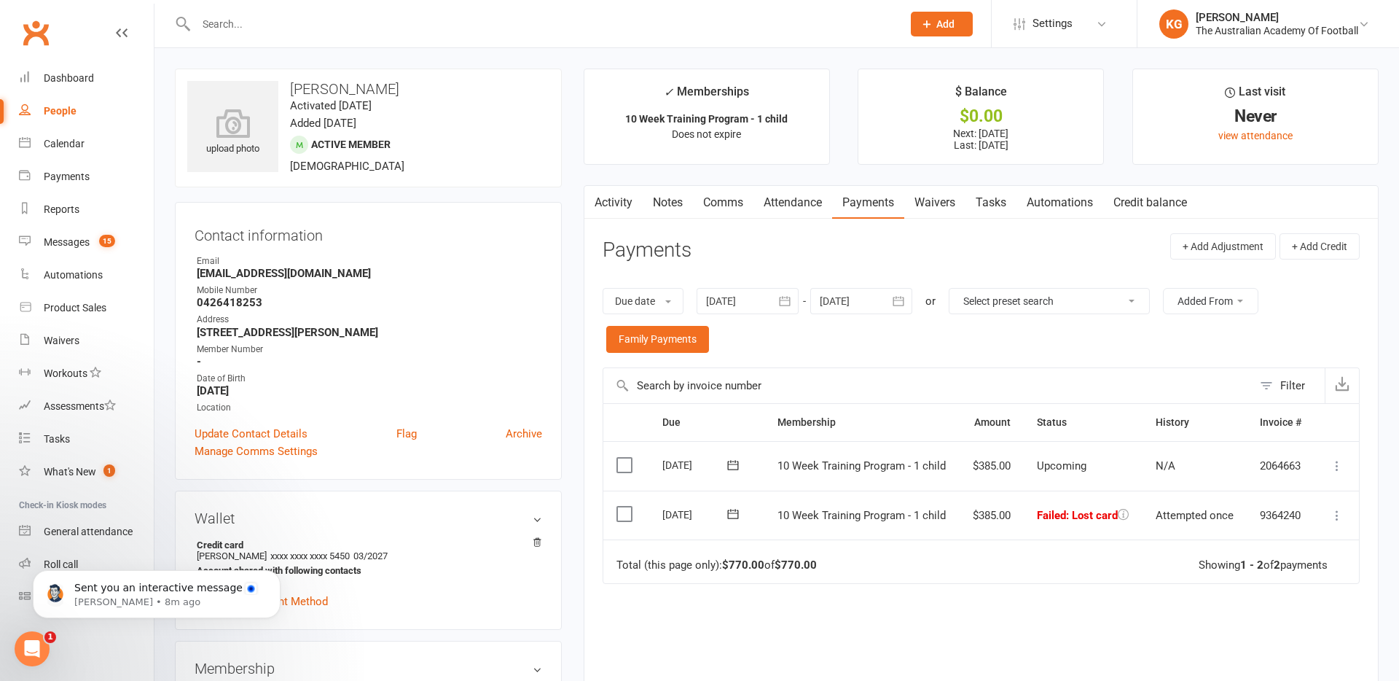
click at [195, 235] on h3 "Contact information" at bounding box center [369, 233] width 348 height 22
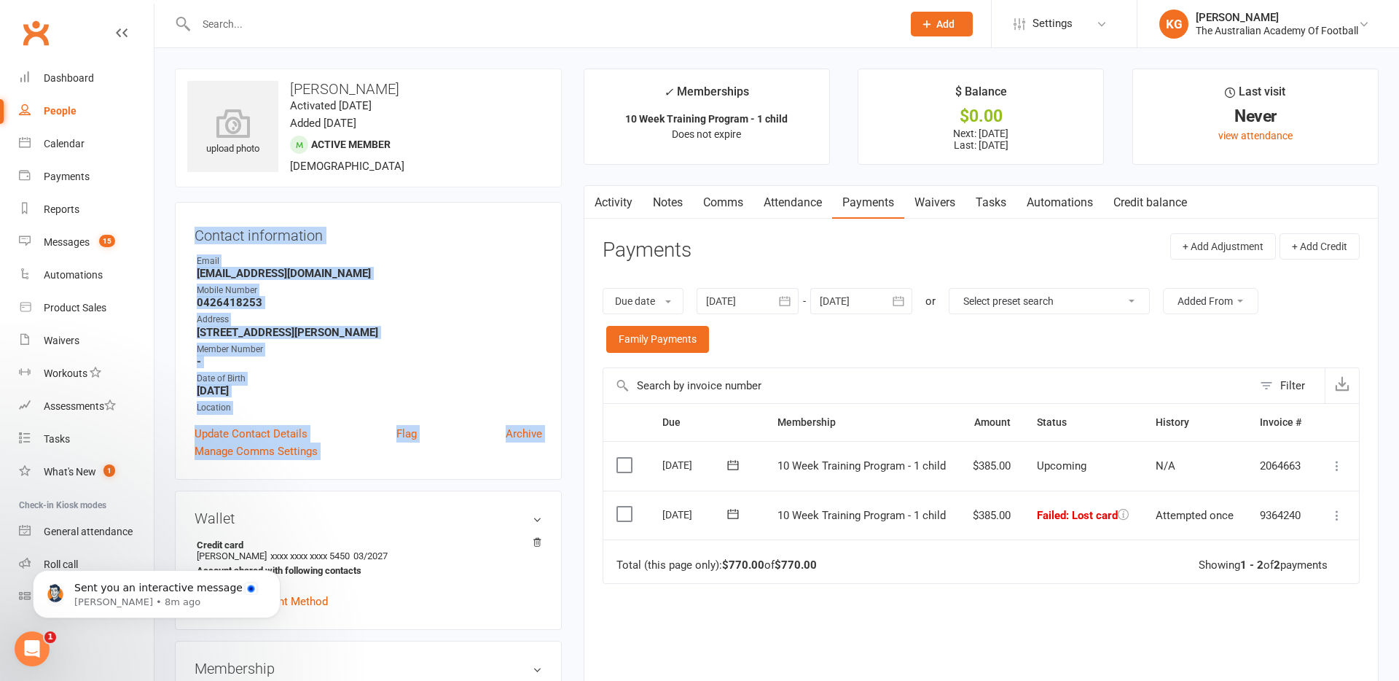
drag, startPoint x: 194, startPoint y: 235, endPoint x: 525, endPoint y: 446, distance: 392.7
click at [525, 446] on div "Contact information Owner Email [EMAIL_ADDRESS][DOMAIN_NAME] Mobile Number [PHO…" at bounding box center [368, 341] width 387 height 278
click at [519, 455] on div "Manage Comms Settings" at bounding box center [369, 450] width 348 height 17
drag, startPoint x: 538, startPoint y: 466, endPoint x: 193, endPoint y: 234, distance: 415.8
click at [193, 234] on div "Contact information Owner Email [EMAIL_ADDRESS][DOMAIN_NAME] Mobile Number [PHO…" at bounding box center [368, 341] width 387 height 278
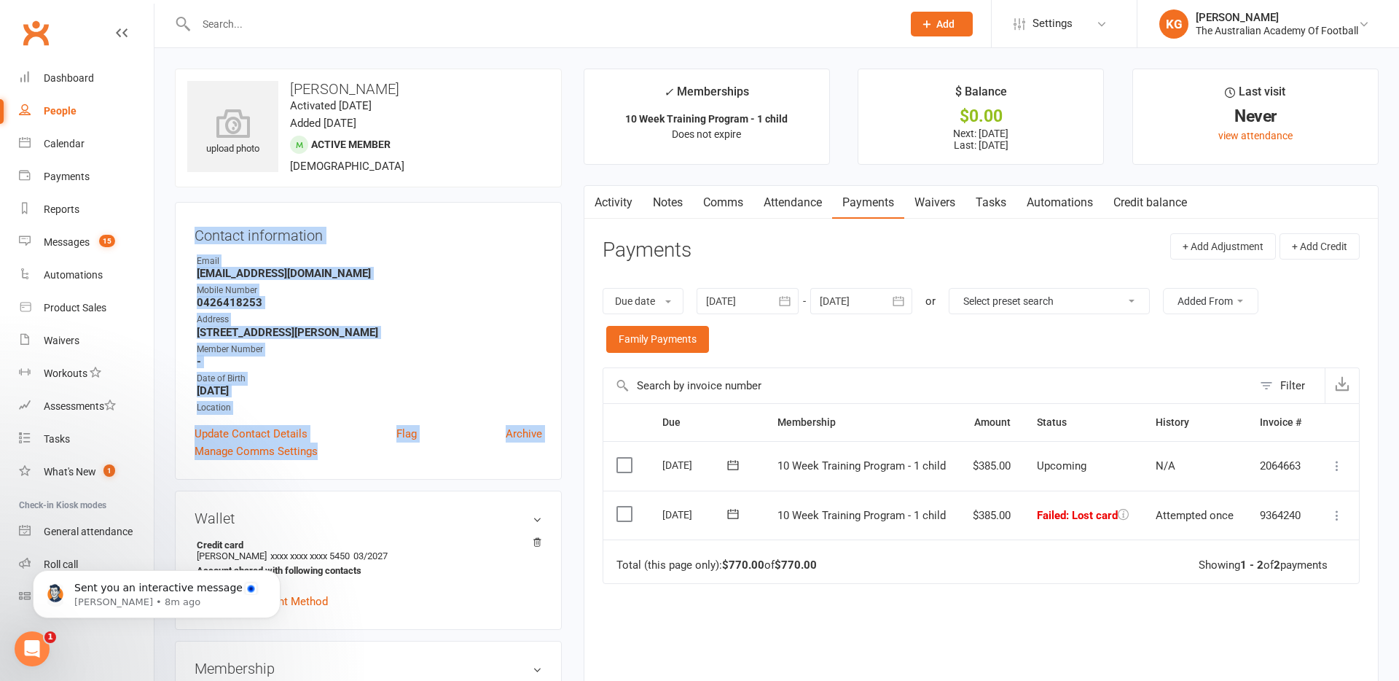
click at [193, 234] on div "Contact information Owner Email [EMAIL_ADDRESS][DOMAIN_NAME] Mobile Number [PHO…" at bounding box center [368, 341] width 387 height 278
drag, startPoint x: 193, startPoint y: 234, endPoint x: 533, endPoint y: 472, distance: 414.5
click at [534, 472] on div "Contact information Owner Email [EMAIL_ADDRESS][DOMAIN_NAME] Mobile Number [PHO…" at bounding box center [368, 341] width 387 height 278
click at [192, 218] on div "Contact information Owner Email [EMAIL_ADDRESS][DOMAIN_NAME] Mobile Number [PHO…" at bounding box center [368, 341] width 387 height 278
drag, startPoint x: 194, startPoint y: 221, endPoint x: 538, endPoint y: 451, distance: 414.0
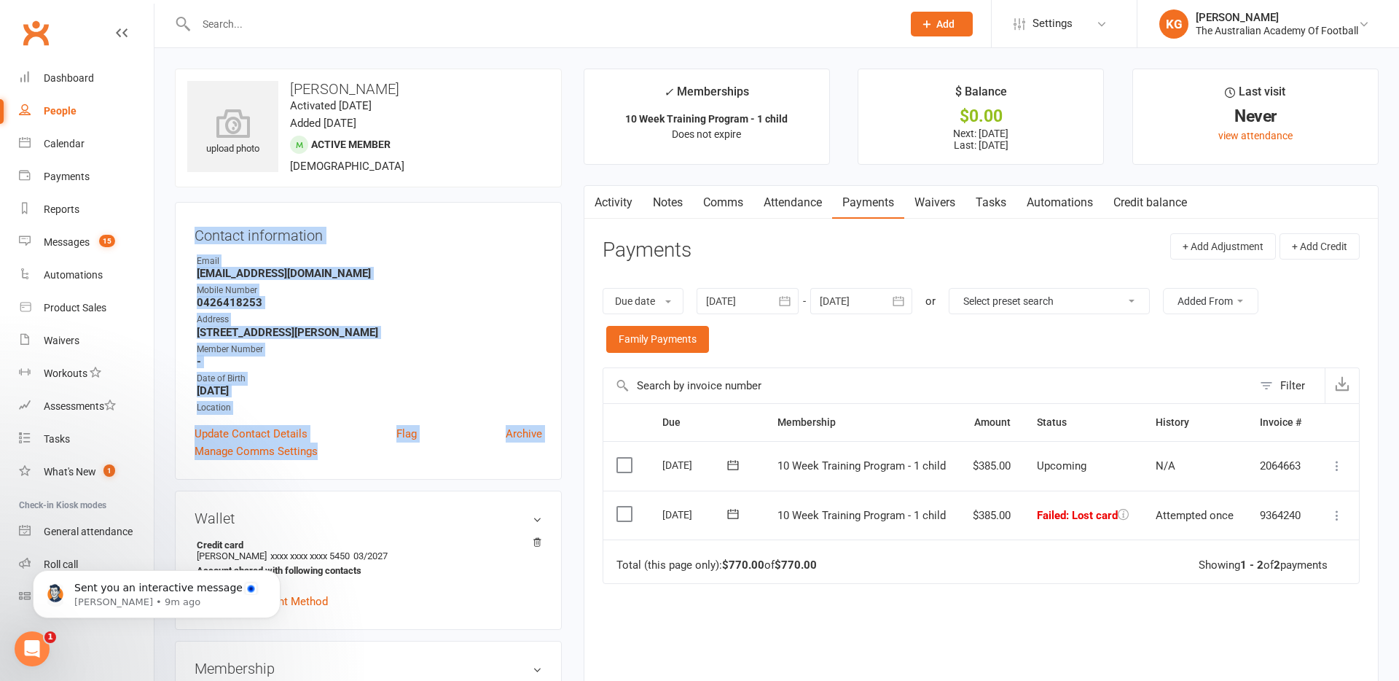
click at [537, 451] on div "Contact information Owner Email [EMAIL_ADDRESS][DOMAIN_NAME] Mobile Number [PHO…" at bounding box center [368, 341] width 387 height 278
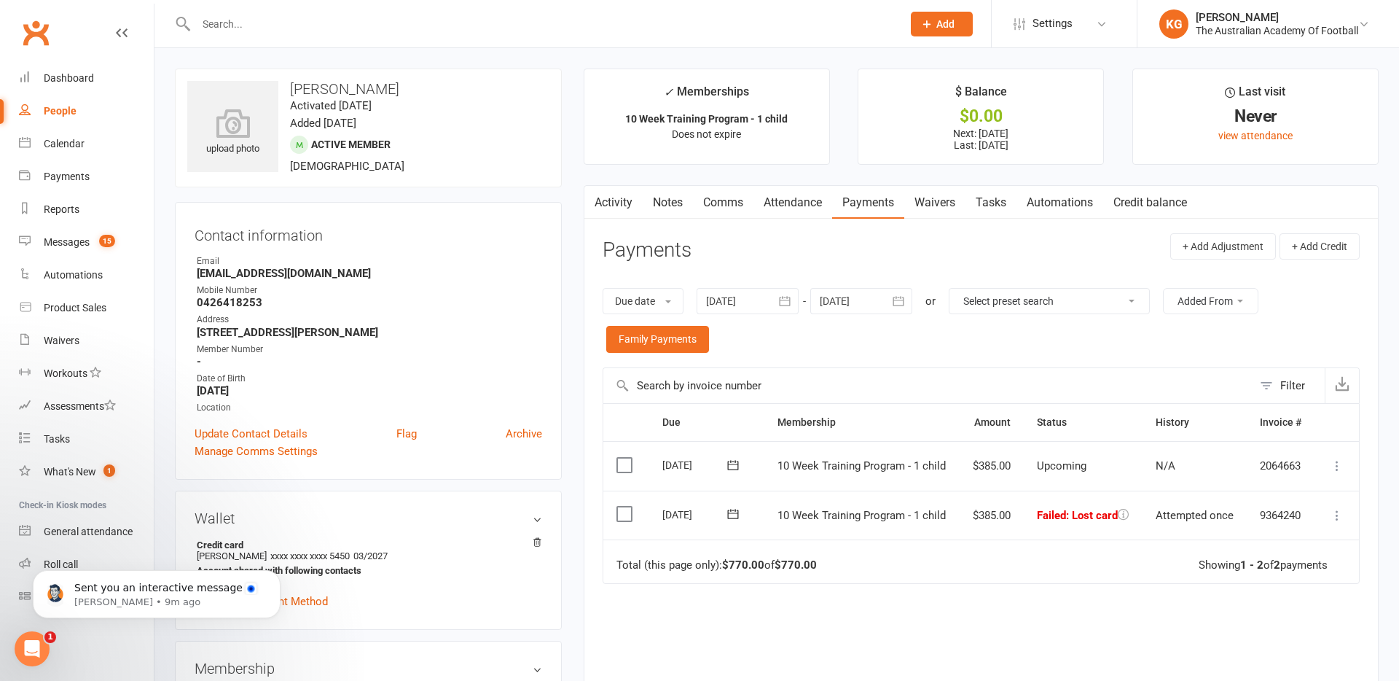
click at [502, 206] on div "Contact information Owner Email [EMAIL_ADDRESS][DOMAIN_NAME] Mobile Number [PHO…" at bounding box center [368, 341] width 387 height 278
click at [67, 193] on link "Reports" at bounding box center [86, 209] width 135 height 33
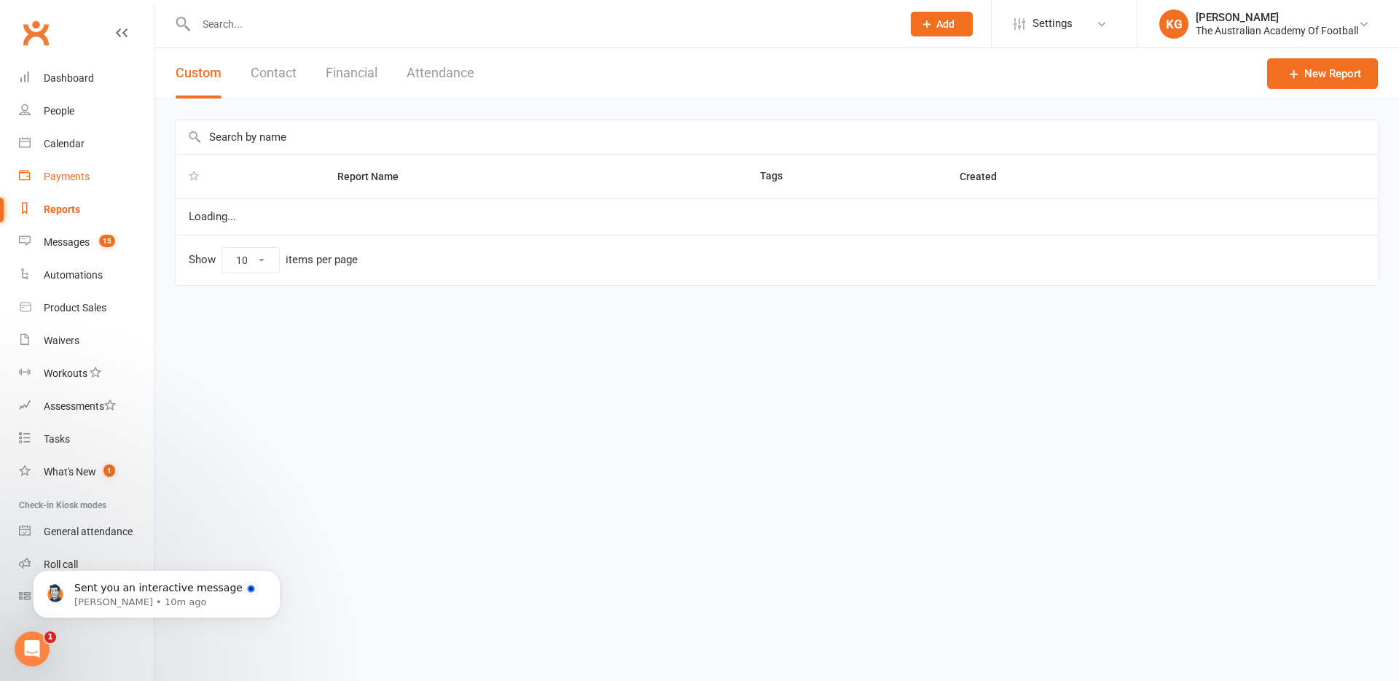
click at [67, 176] on div "Payments" at bounding box center [67, 177] width 46 height 12
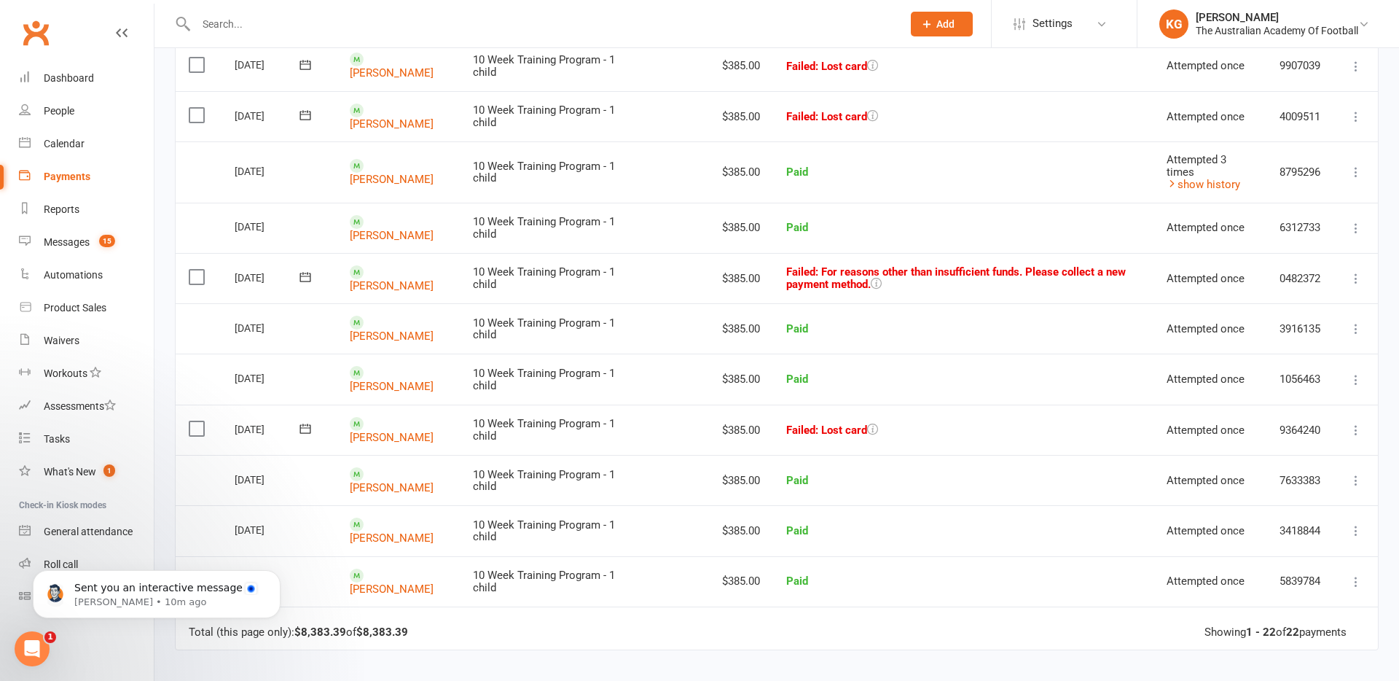
scroll to position [778, 0]
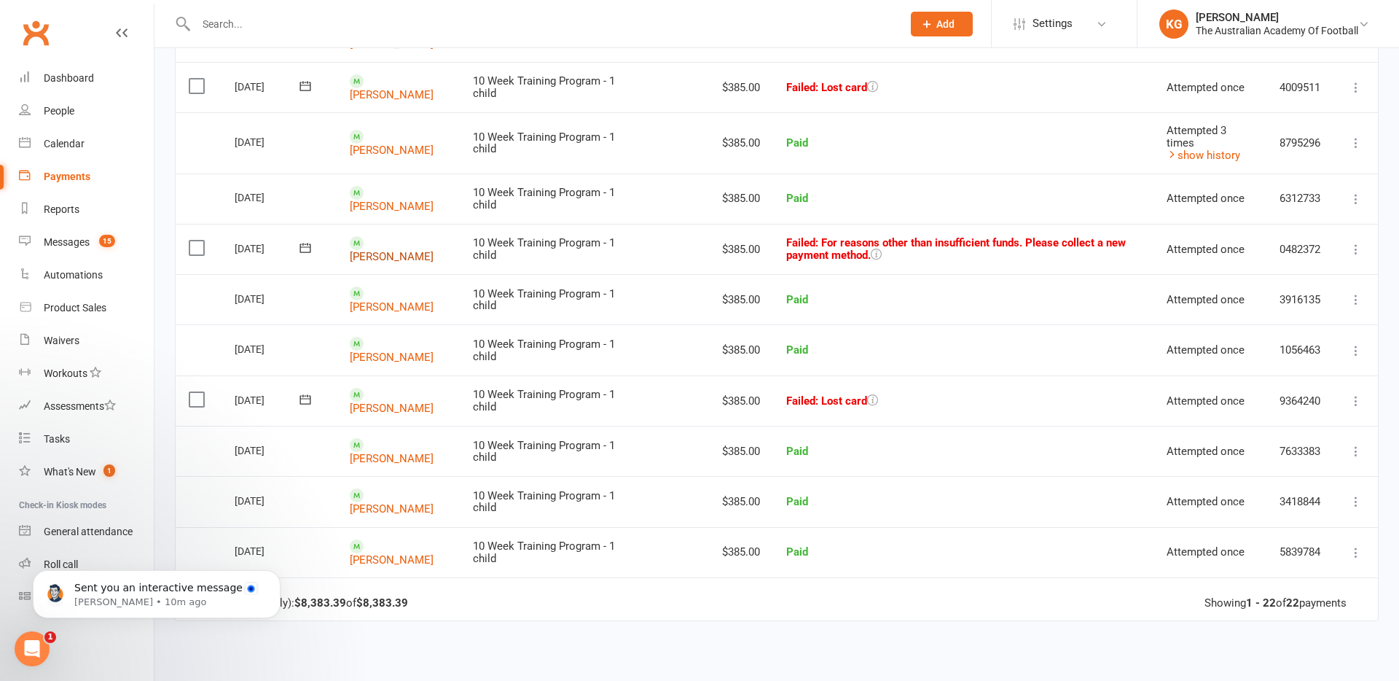
click at [401, 250] on link "[PERSON_NAME]" at bounding box center [392, 256] width 84 height 13
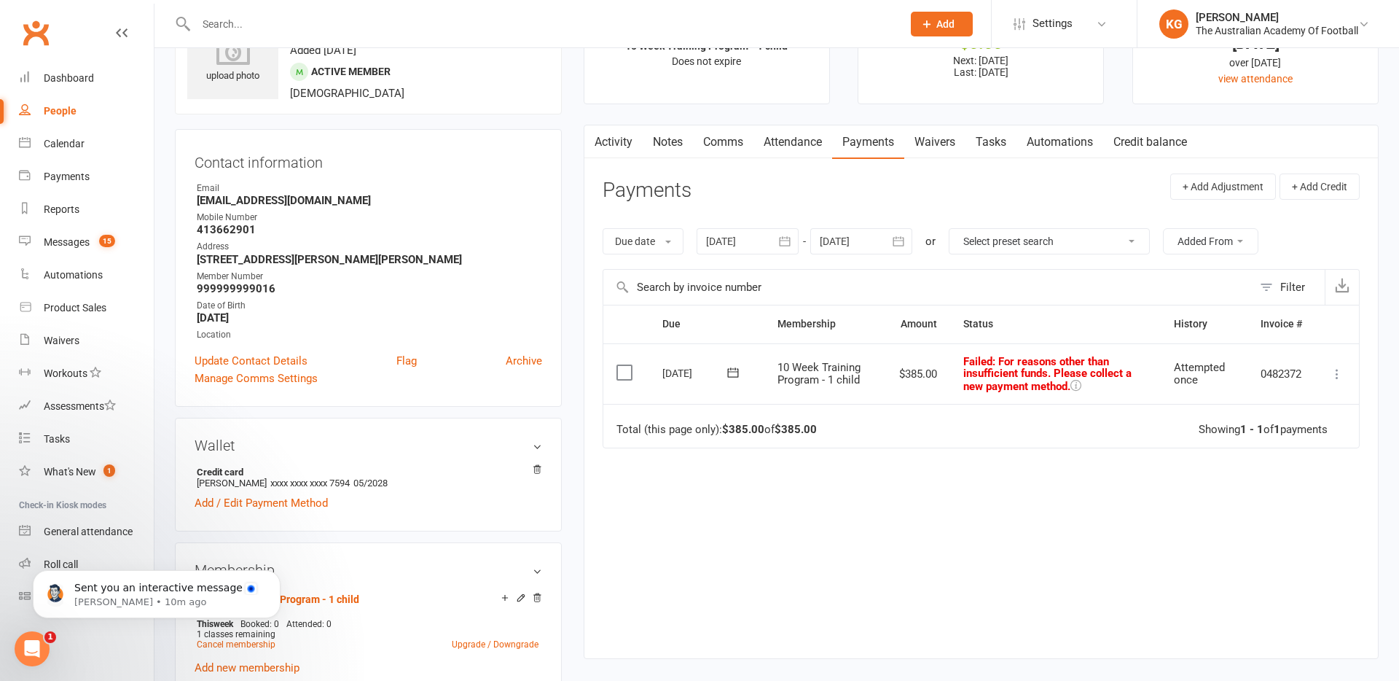
scroll to position [74, 0]
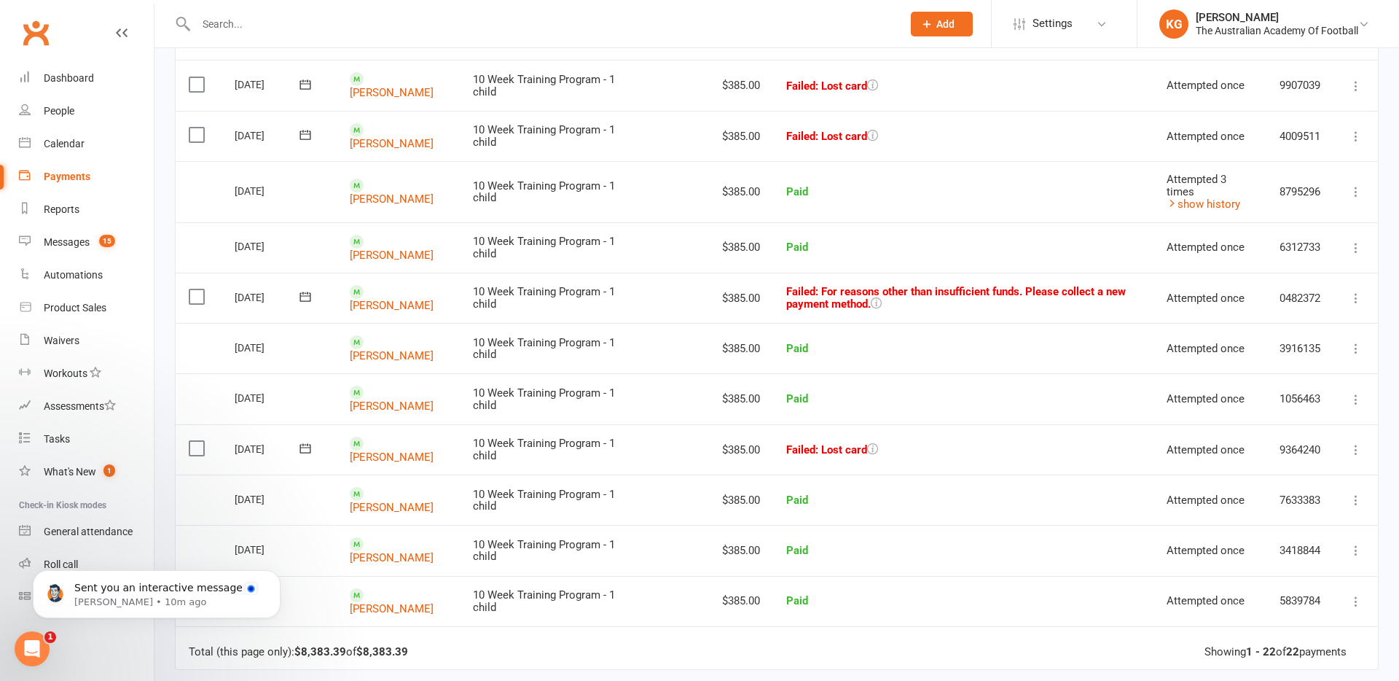
scroll to position [729, 0]
drag, startPoint x: 792, startPoint y: 271, endPoint x: 998, endPoint y: 286, distance: 206.1
click at [998, 286] on td "Failed : For reasons other than insufficient funds. Please collect a new paymen…" at bounding box center [963, 298] width 380 height 50
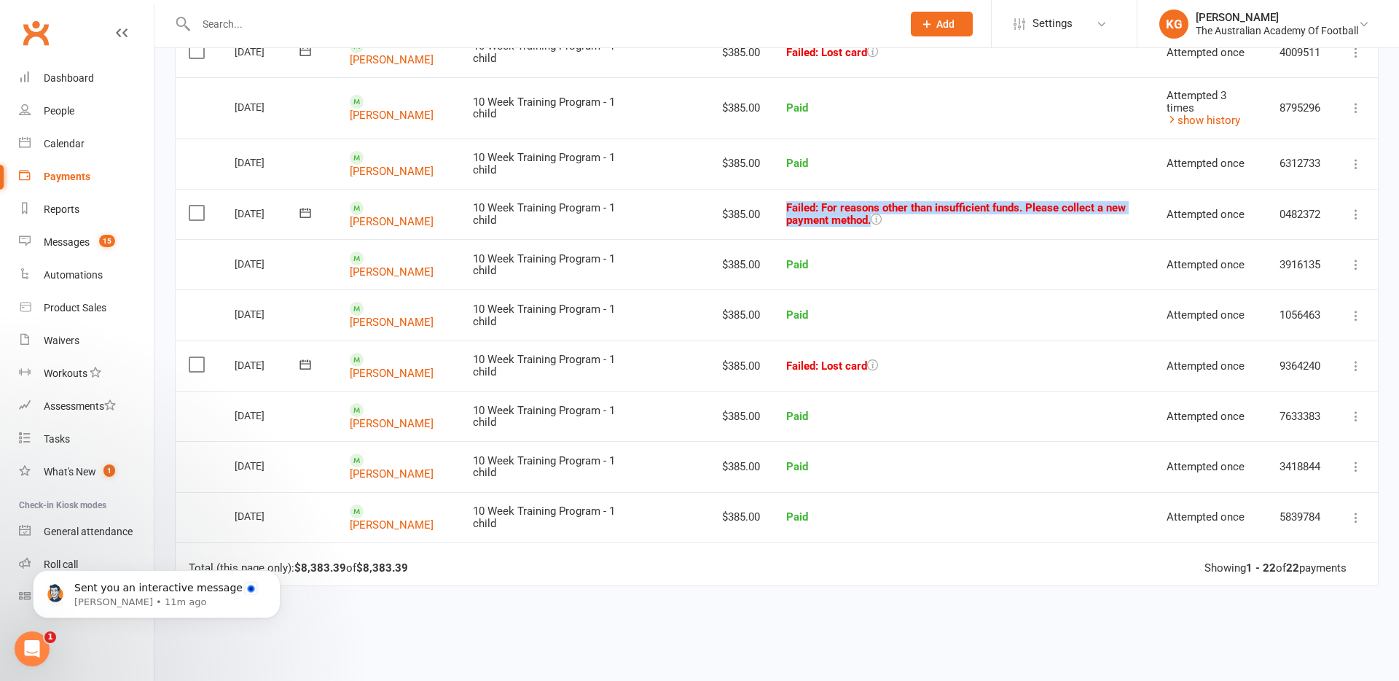
scroll to position [806, 0]
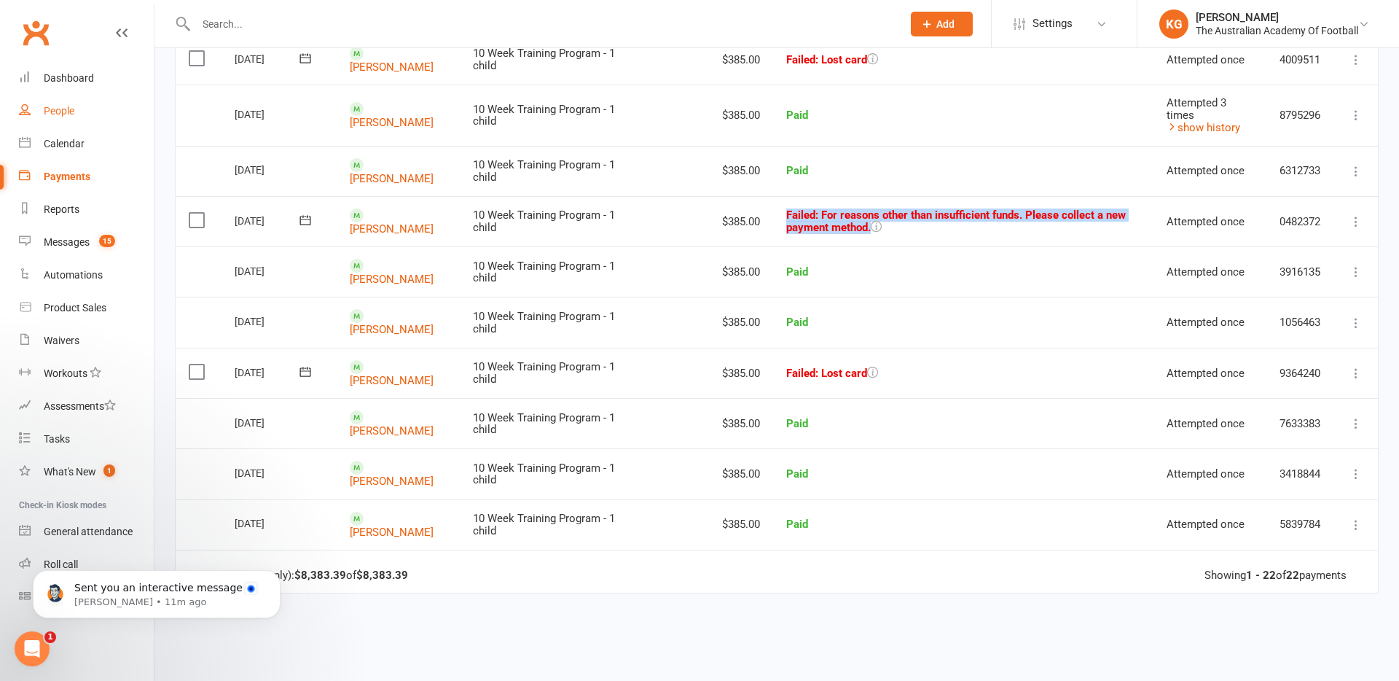
click at [68, 117] on link "People" at bounding box center [86, 111] width 135 height 33
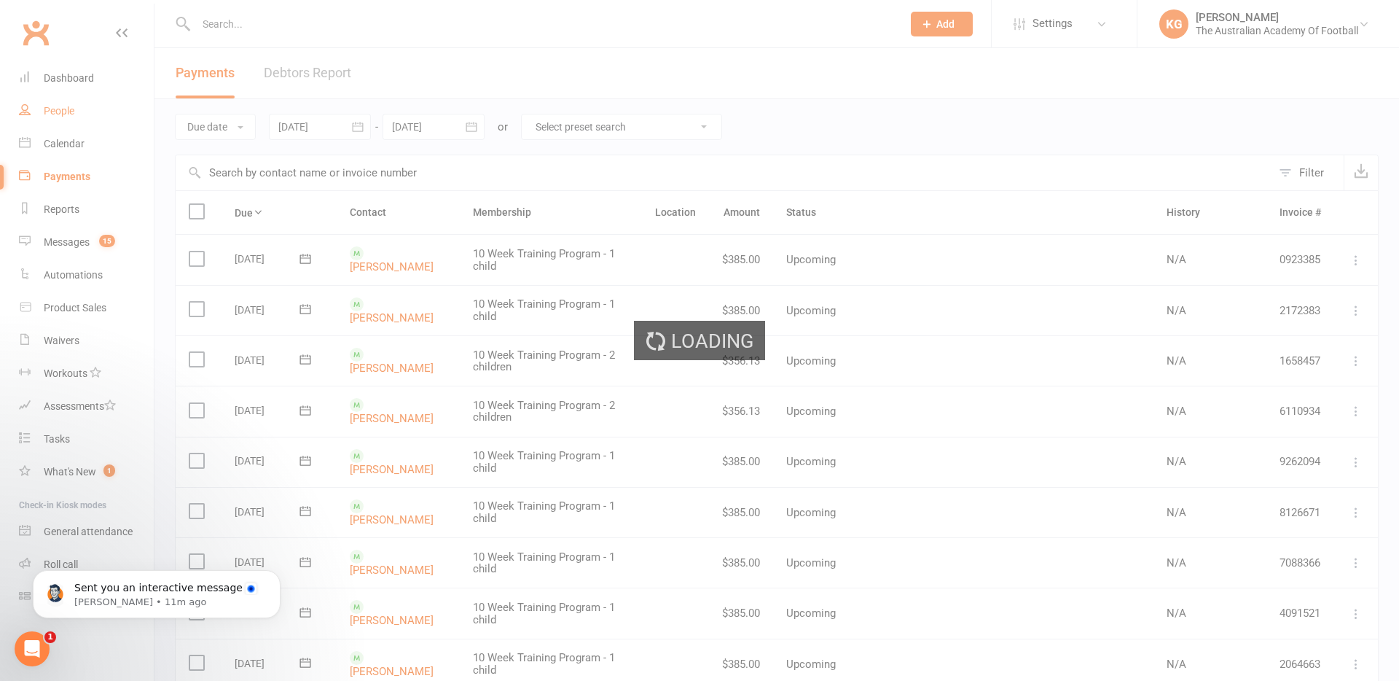
select select "100"
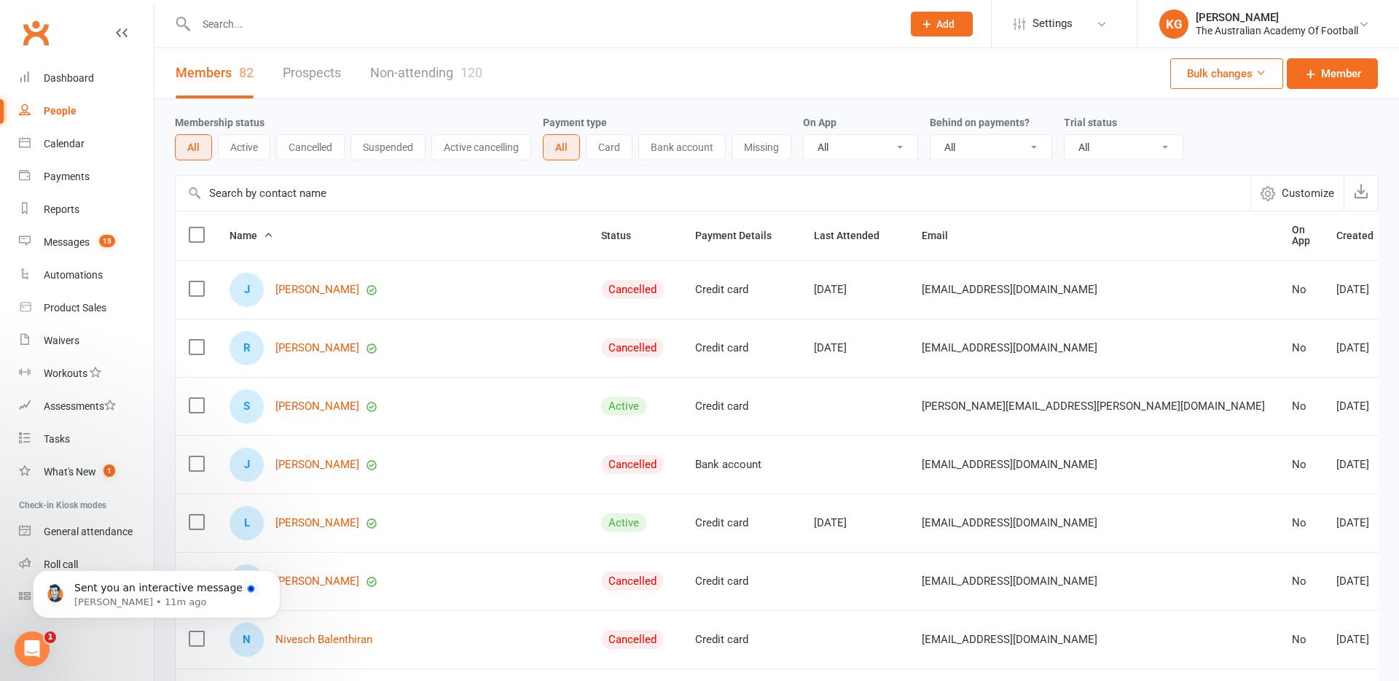
click at [444, 71] on link "Non-attending 120" at bounding box center [426, 73] width 112 height 50
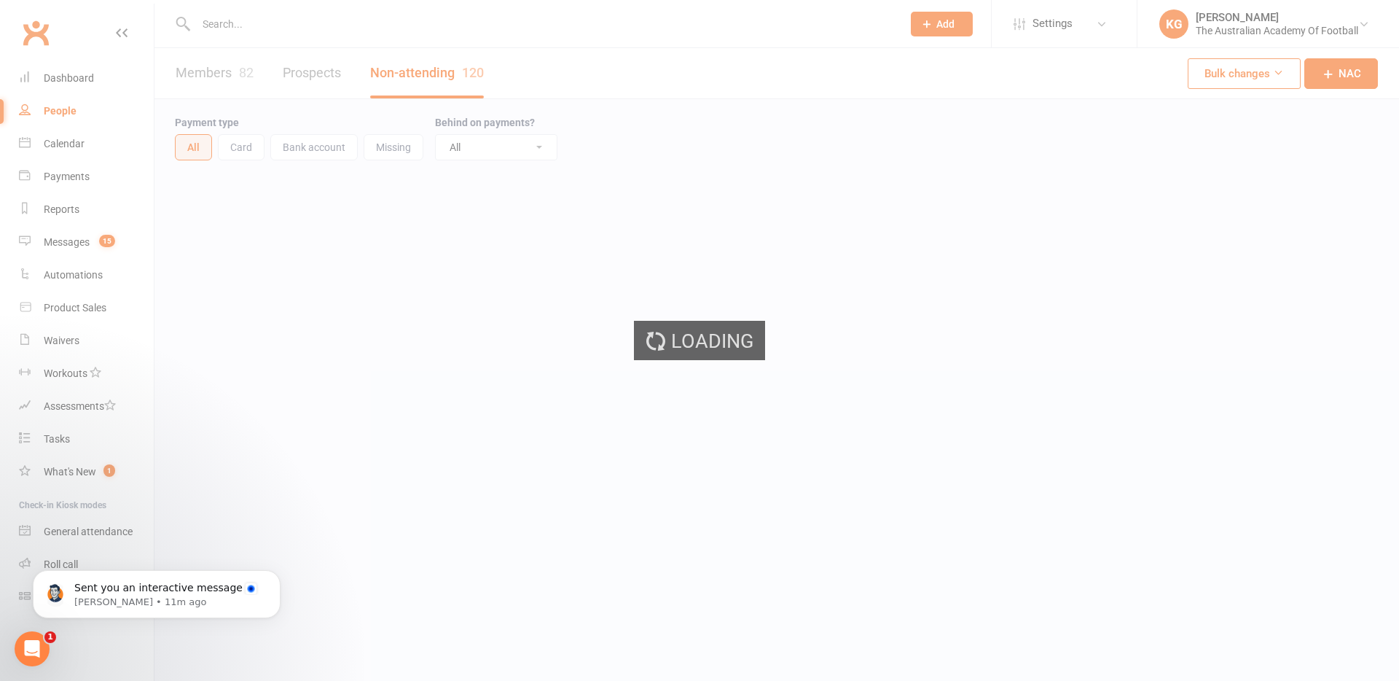
select select "100"
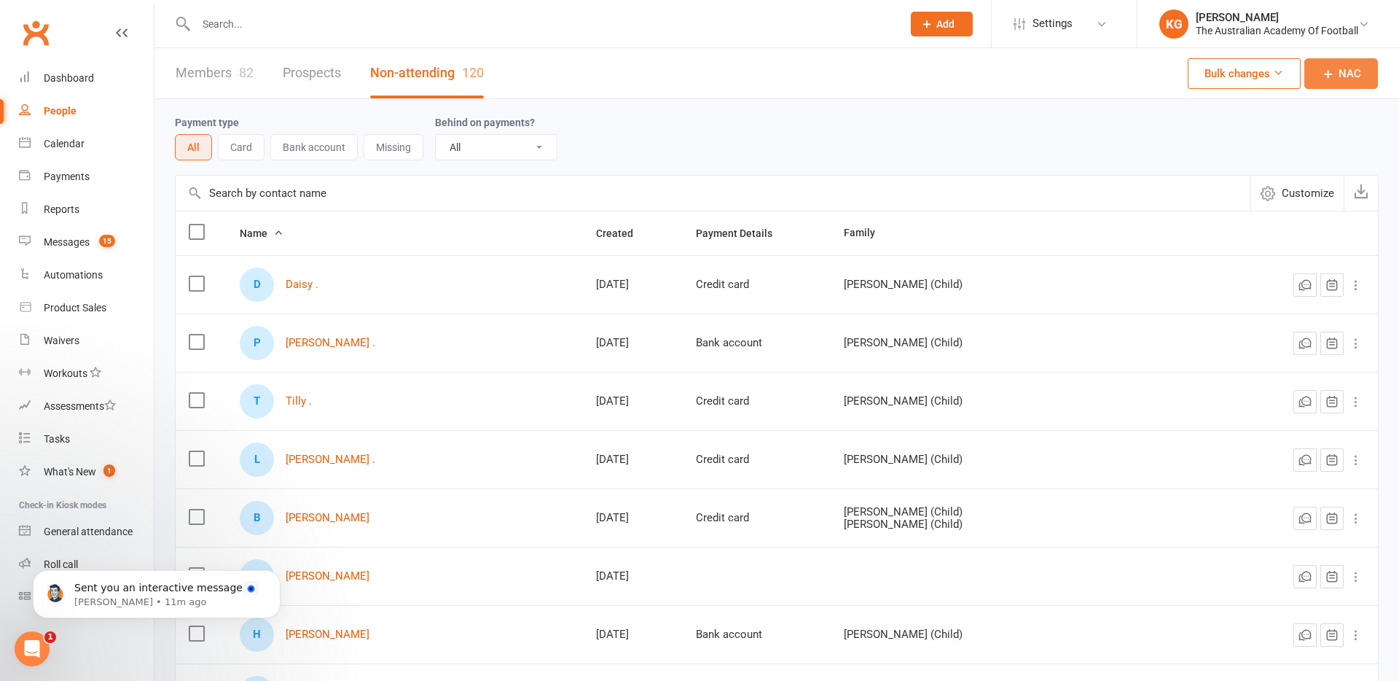
click at [1007, 71] on icon at bounding box center [1328, 73] width 15 height 15
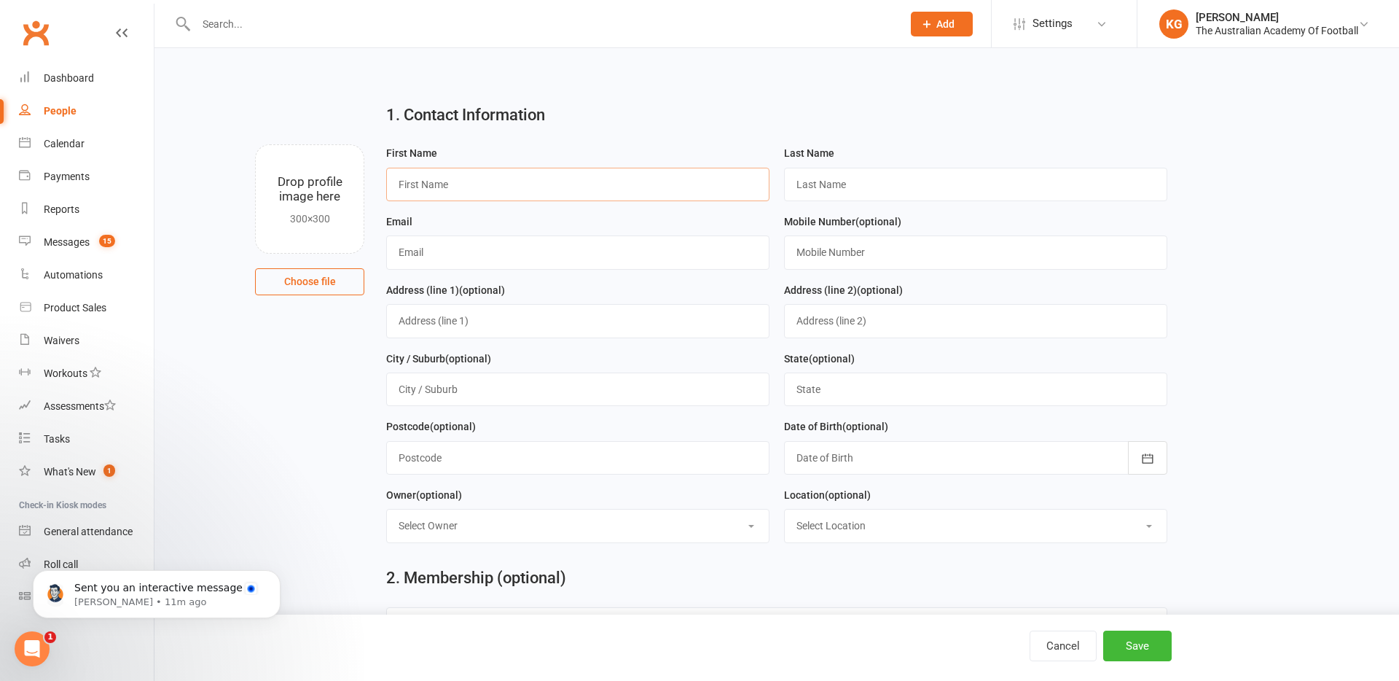
click at [496, 194] on input "text" at bounding box center [577, 185] width 383 height 34
type input "[PERSON_NAME]"
type input "[EMAIL_ADDRESS][DOMAIN_NAME]"
type input "0403215711"
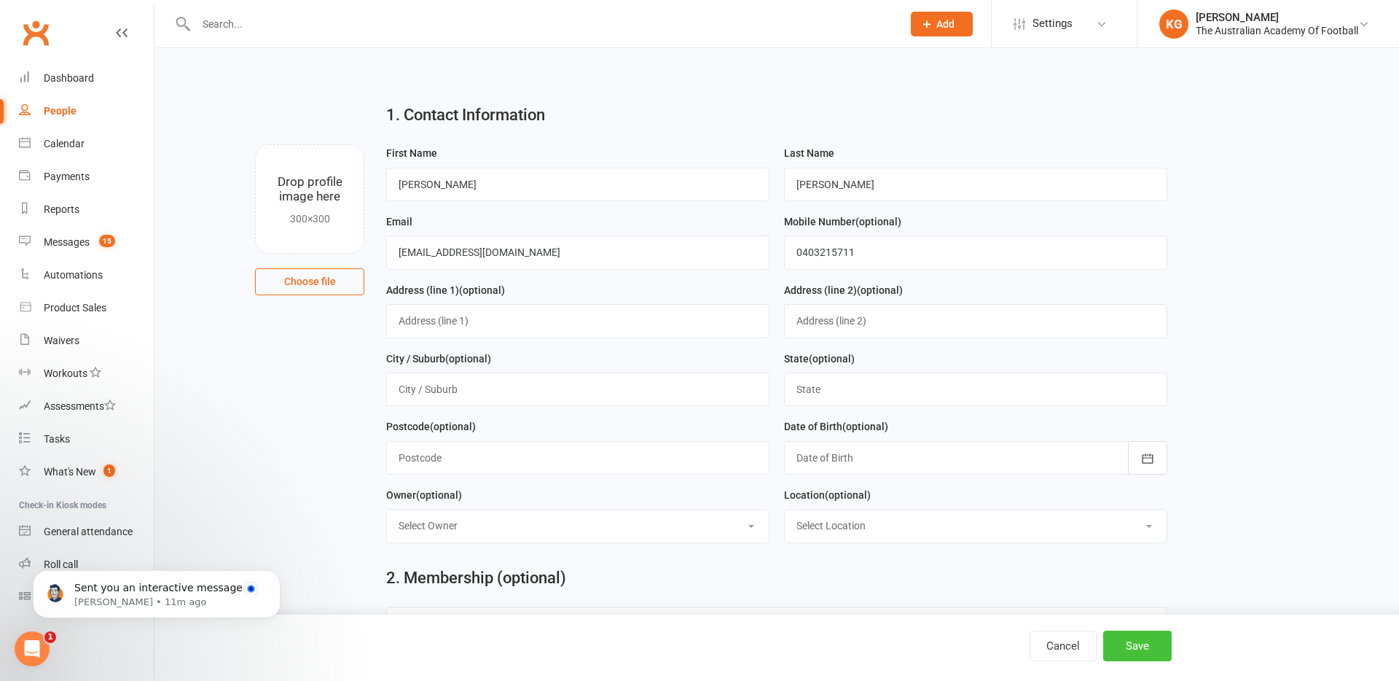
click at [1007, 637] on button "Save" at bounding box center [1138, 645] width 69 height 31
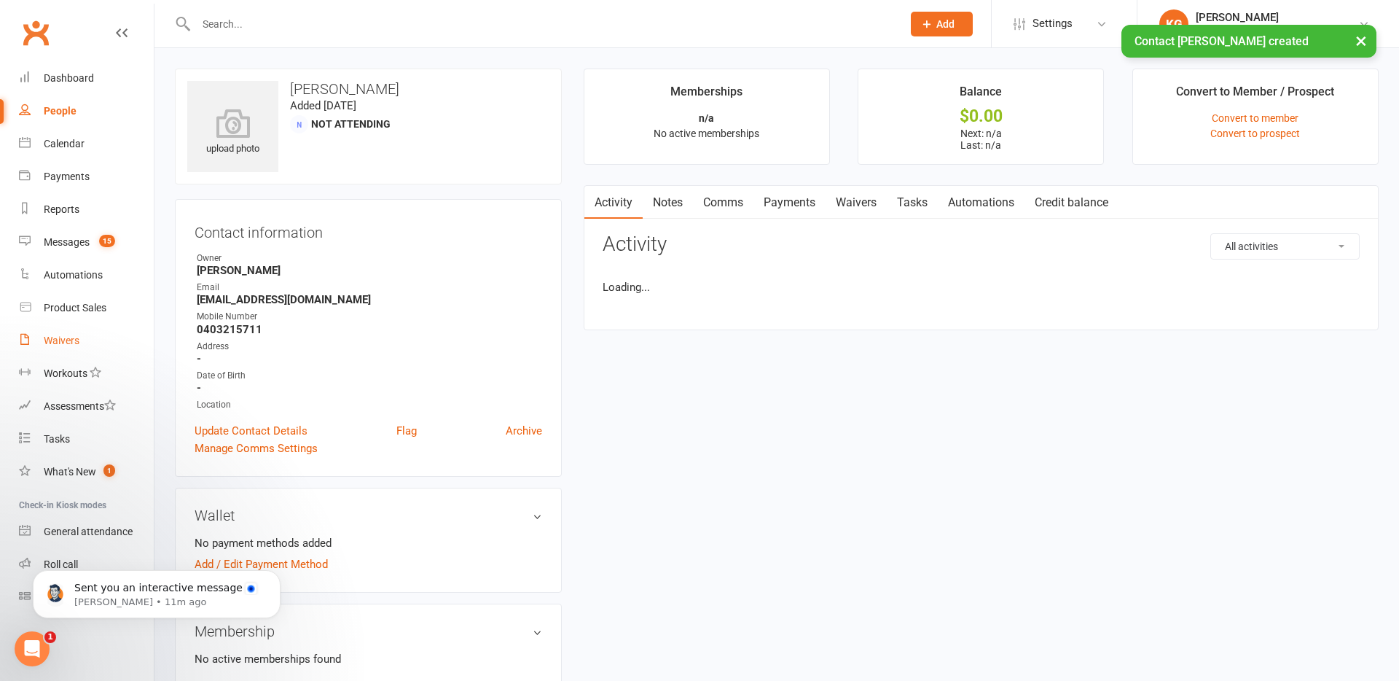
click at [56, 343] on div "Waivers" at bounding box center [62, 341] width 36 height 12
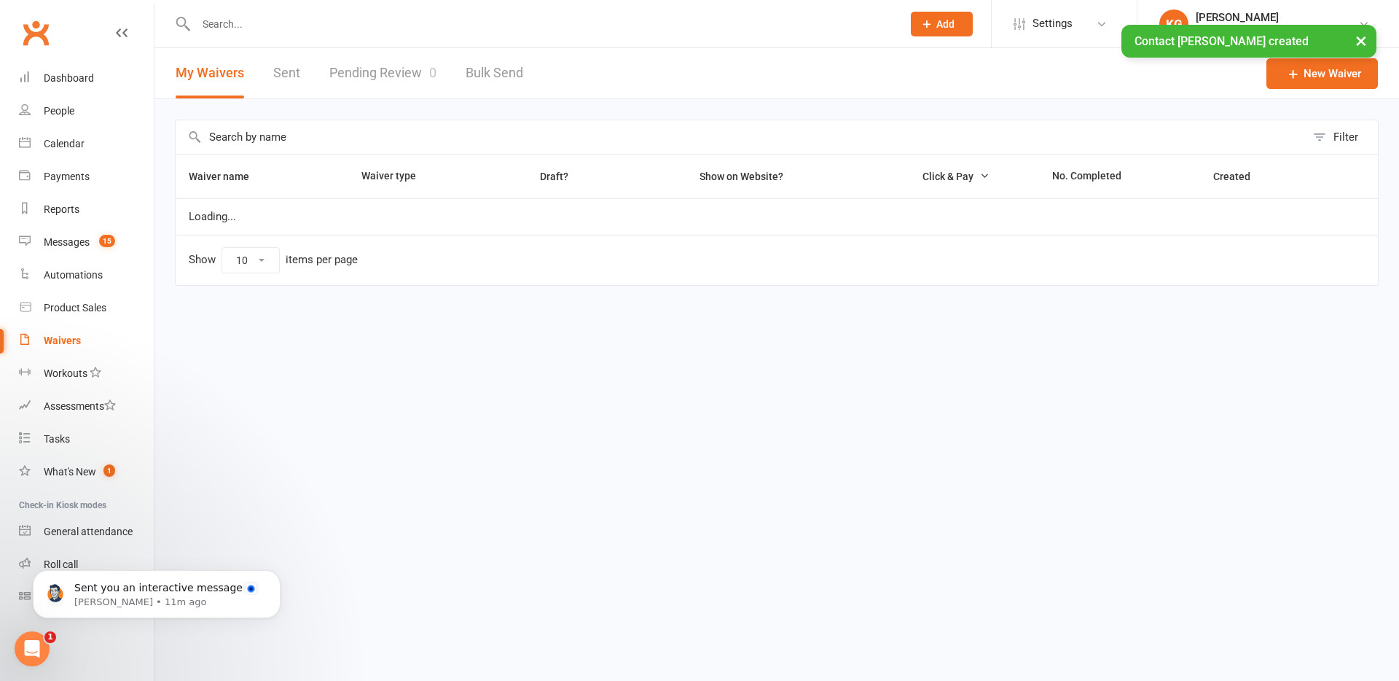
click at [493, 78] on link "Bulk Send" at bounding box center [495, 73] width 58 height 50
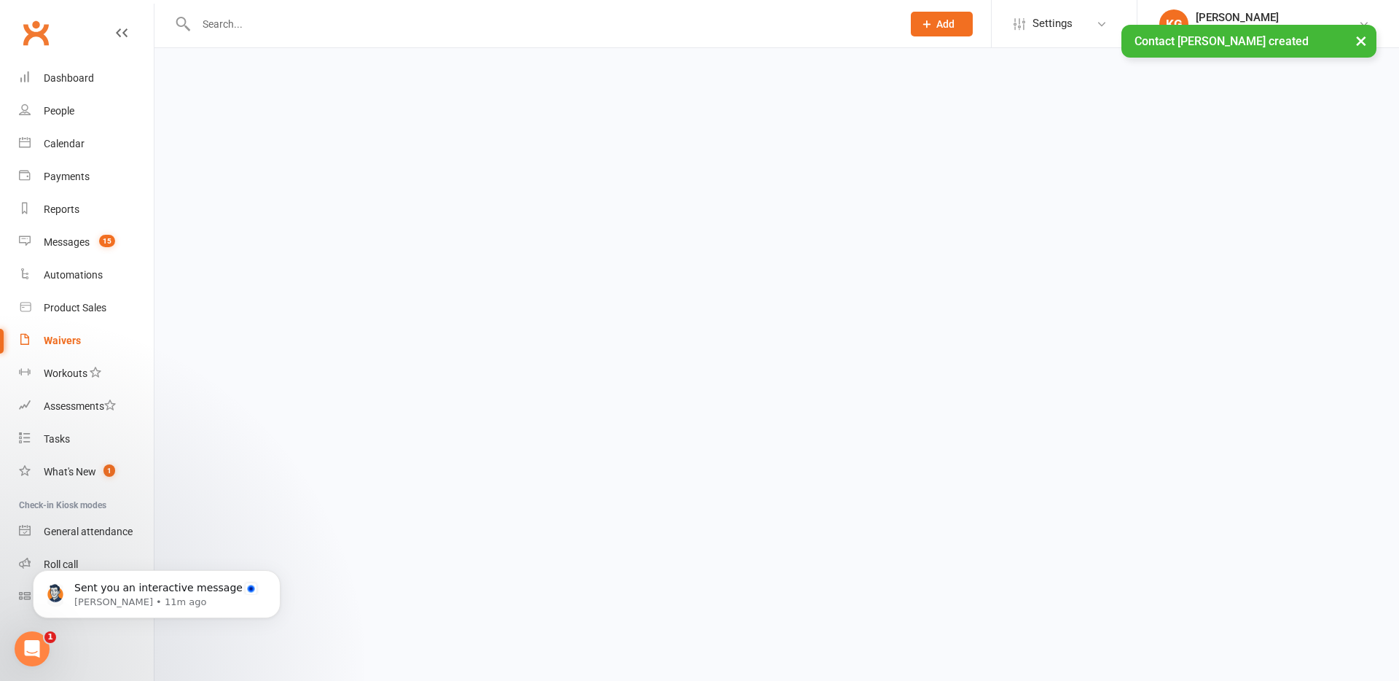
select select "active_members"
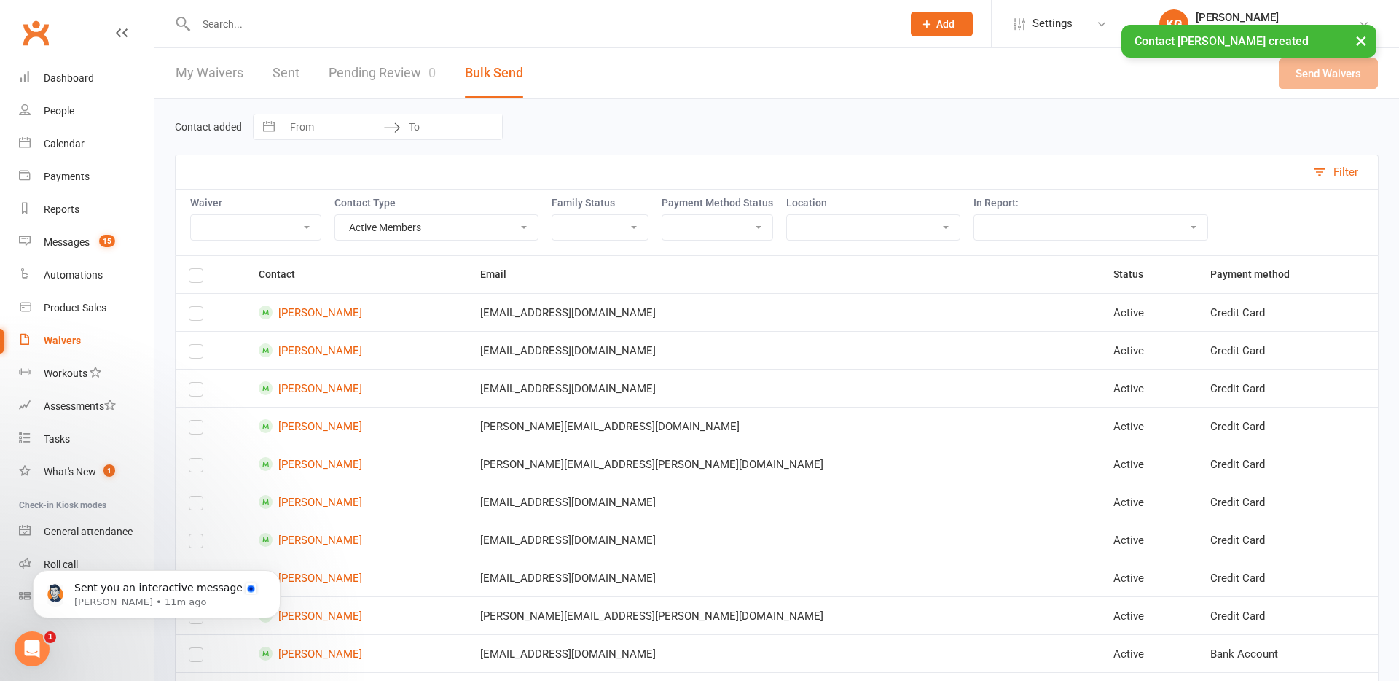
click at [263, 232] on select "AAF - Signup Waiver" at bounding box center [256, 227] width 130 height 25
select select "10721"
click at [191, 215] on select "AAF - Signup Waiver" at bounding box center [256, 227] width 130 height 25
click at [448, 229] on select "Active Members Cancelled Members Suspended Members Prospects Non-Attending Cont…" at bounding box center [436, 227] width 203 height 25
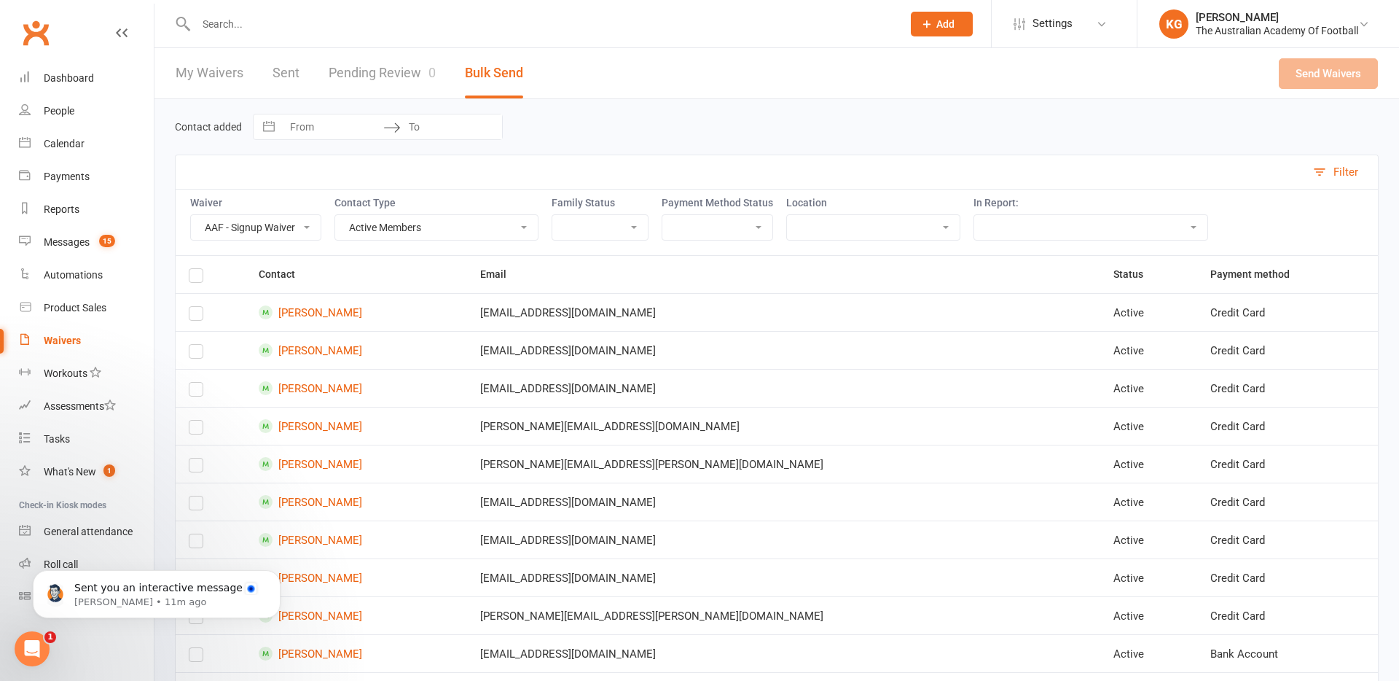
select select "nacs"
click at [336, 215] on select "Active Members Cancelled Members Suspended Members Prospects Non-Attending Cont…" at bounding box center [436, 227] width 203 height 25
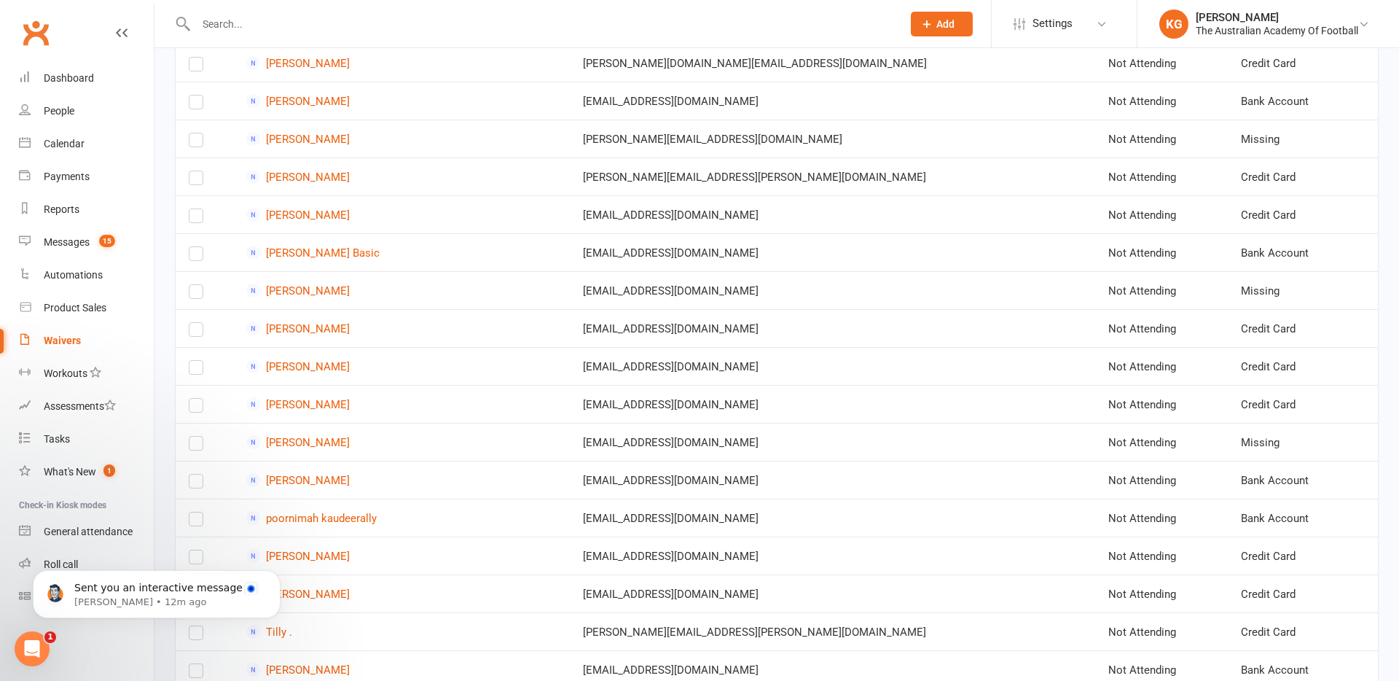
scroll to position [3491, 0]
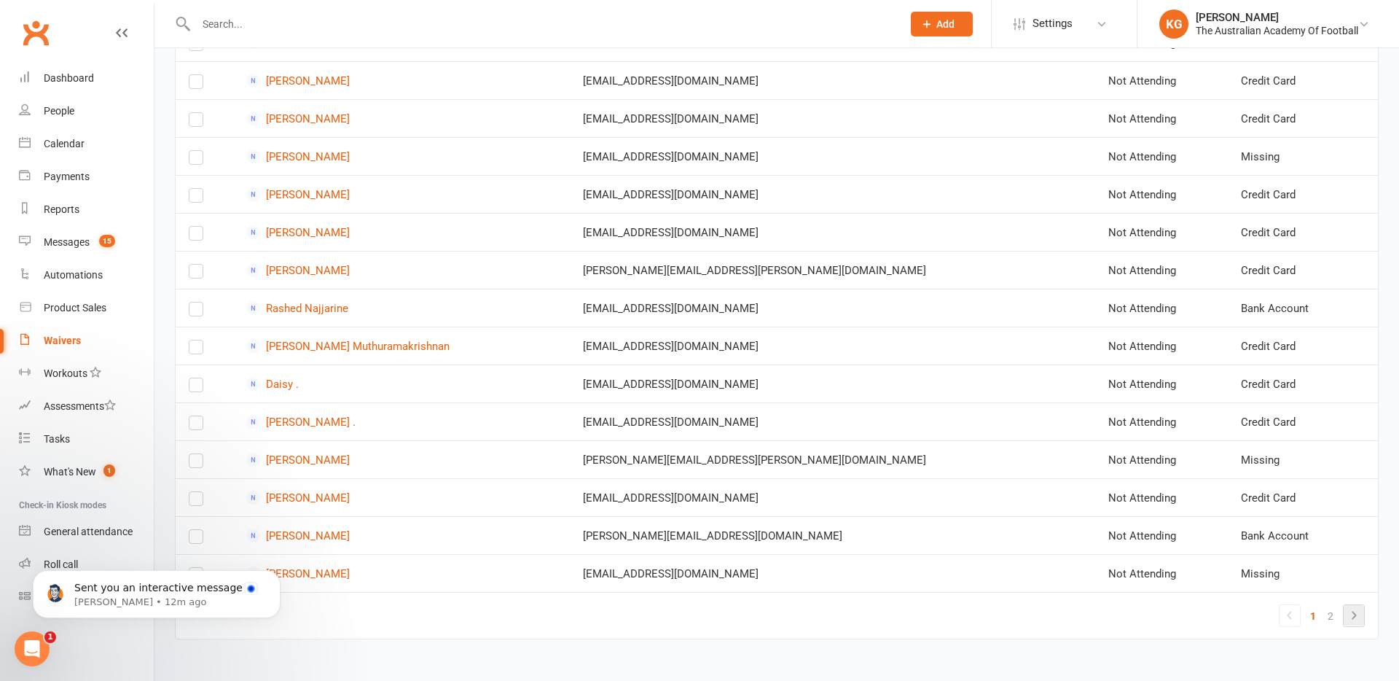
click at [1007, 614] on icon at bounding box center [1353, 614] width 17 height 17
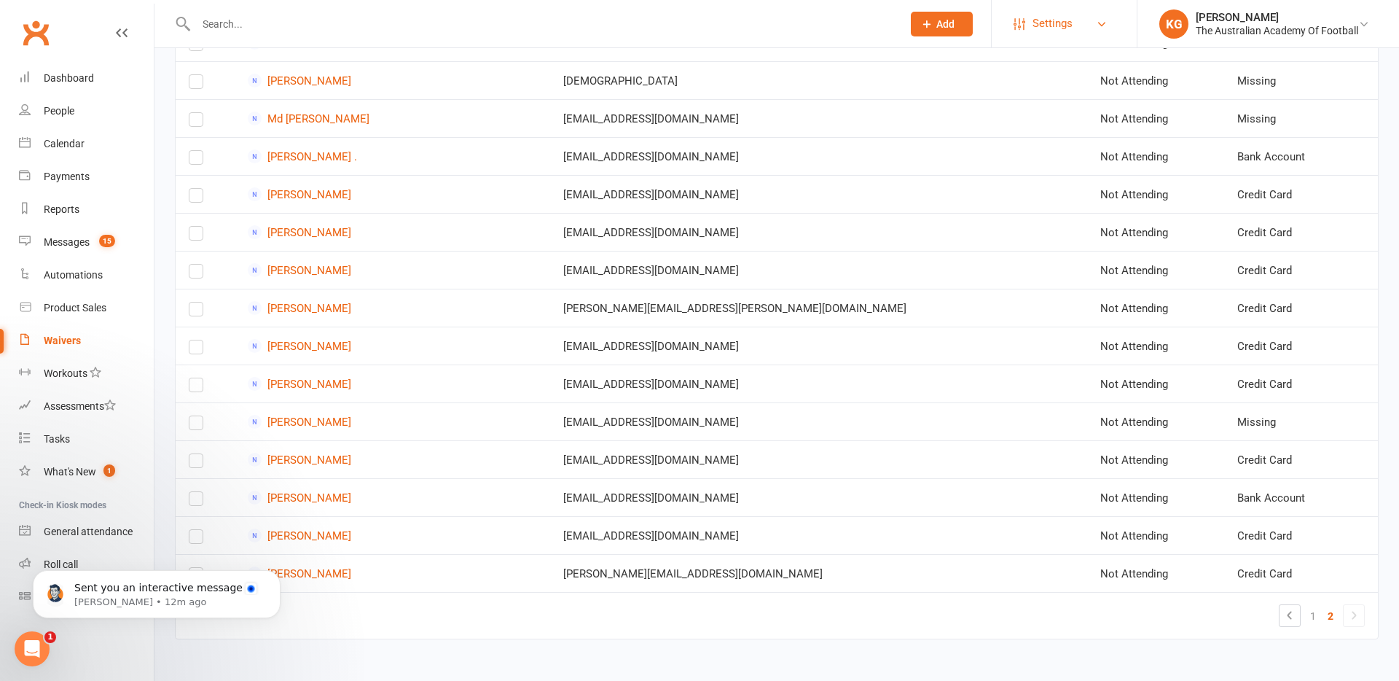
scroll to position [497, 0]
click at [198, 426] on label at bounding box center [196, 426] width 15 height 0
click at [198, 416] on input "checkbox" at bounding box center [196, 416] width 15 height 0
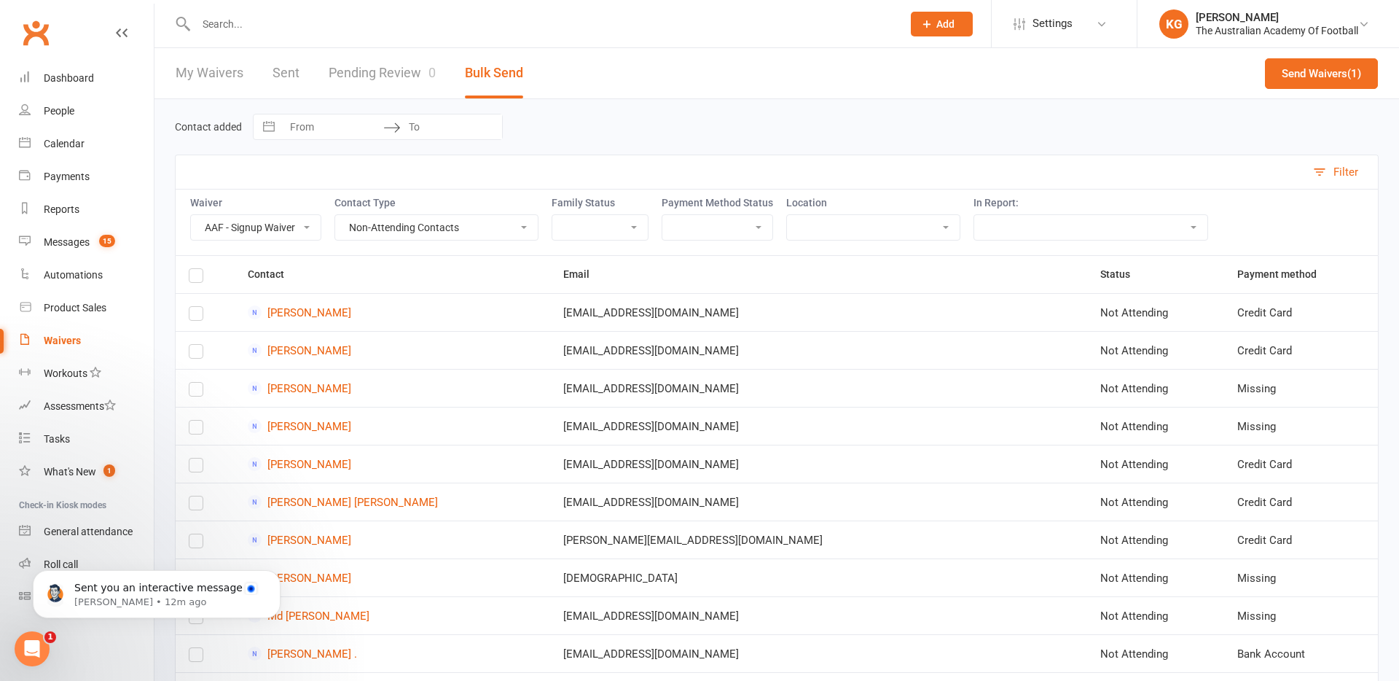
click at [1007, 91] on div "Send Waivers (1)" at bounding box center [1321, 73] width 113 height 50
click at [1007, 50] on div "Send Waivers (1)" at bounding box center [1321, 73] width 113 height 50
click at [1007, 62] on button "Send Waivers (1)" at bounding box center [1321, 73] width 113 height 31
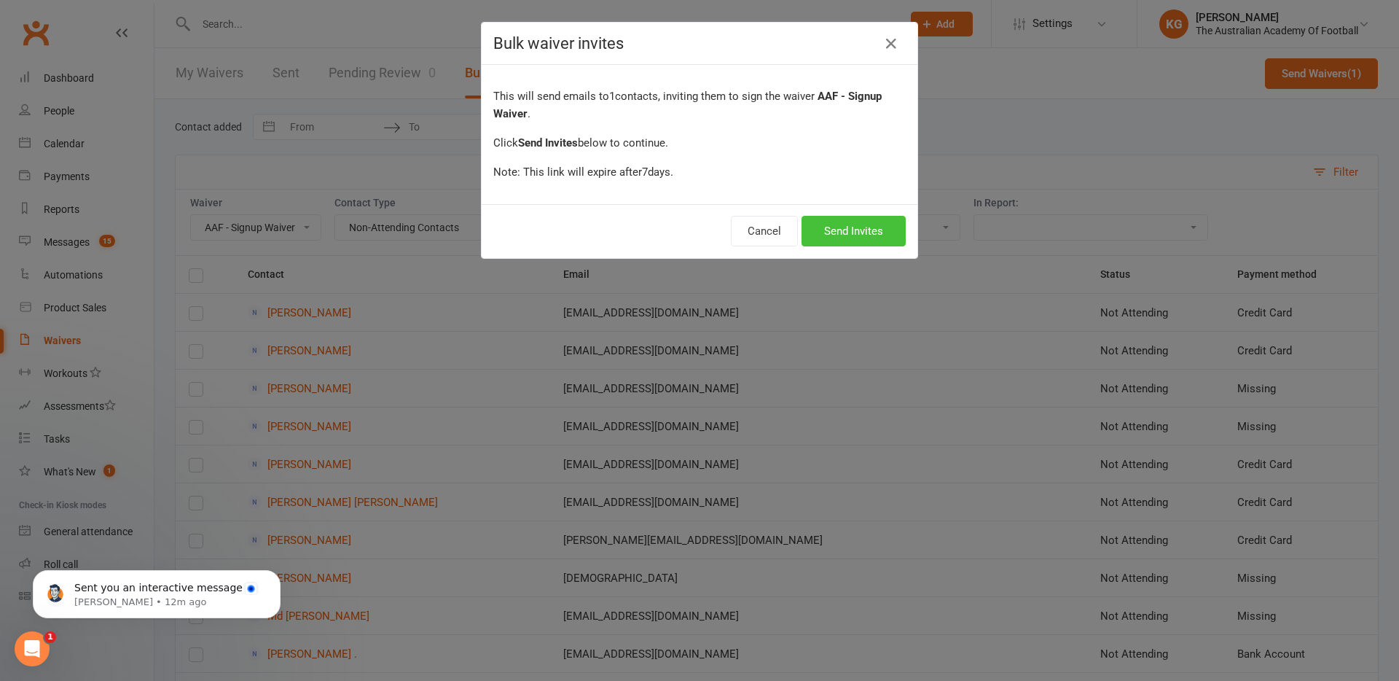
click at [875, 238] on button "Send Invites" at bounding box center [854, 231] width 104 height 31
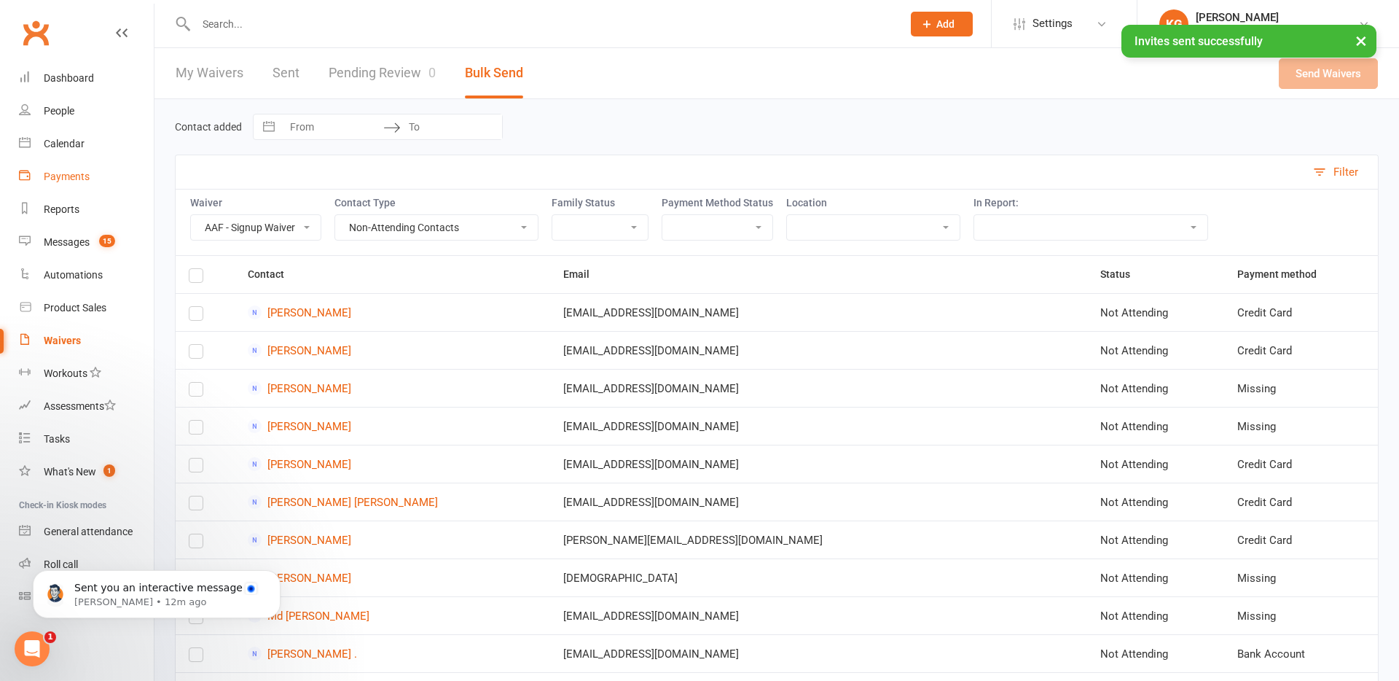
click at [64, 179] on div "Payments" at bounding box center [67, 177] width 46 height 12
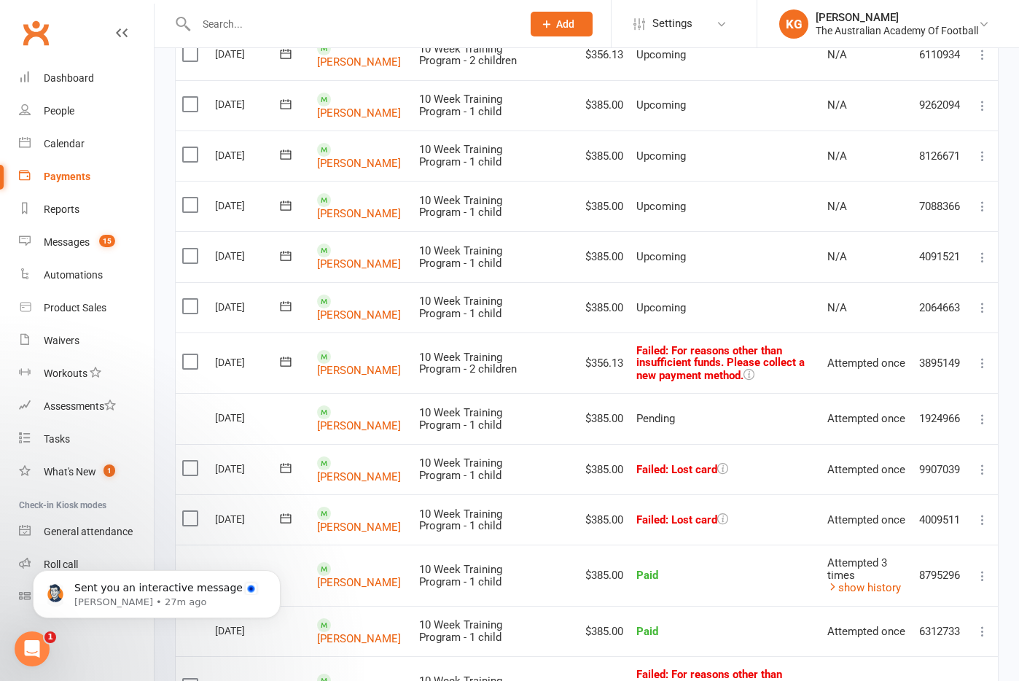
scroll to position [356, 0]
click at [364, 313] on link "[PERSON_NAME]" at bounding box center [359, 314] width 84 height 13
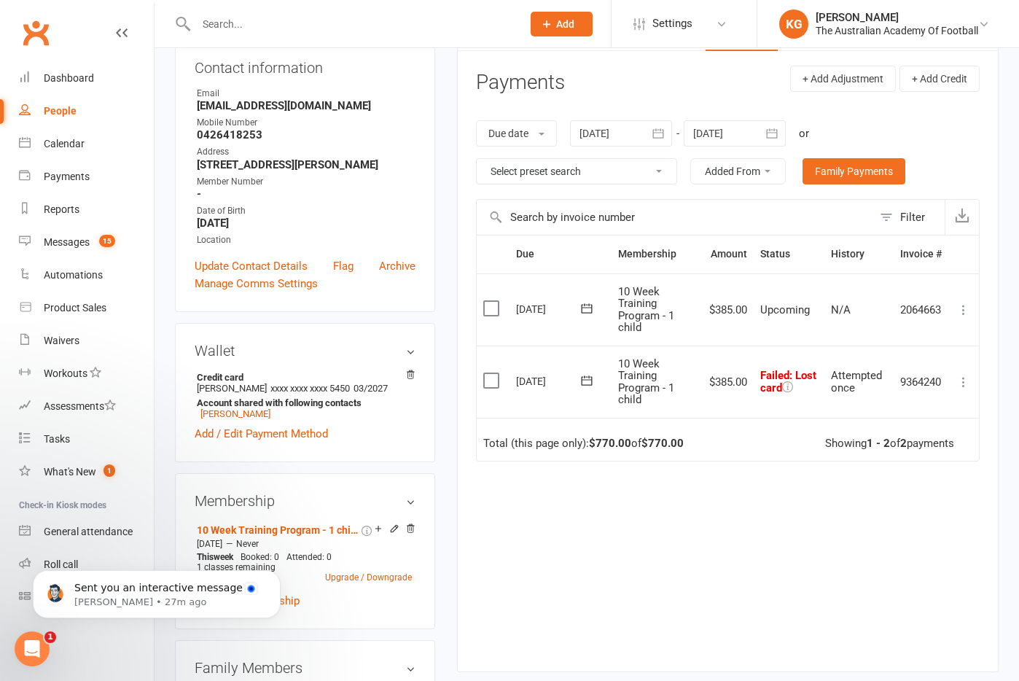
scroll to position [163, 0]
